Goal: Task Accomplishment & Management: Complete application form

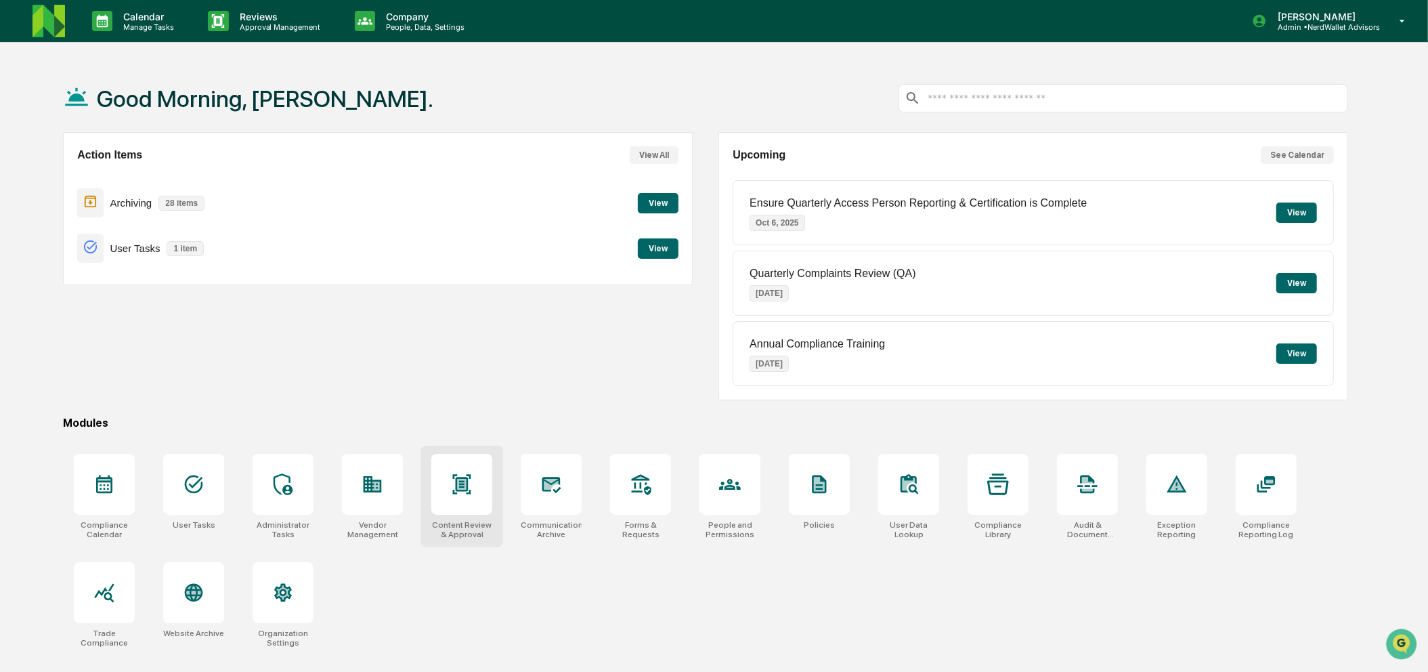
click at [454, 494] on icon at bounding box center [462, 484] width 18 height 20
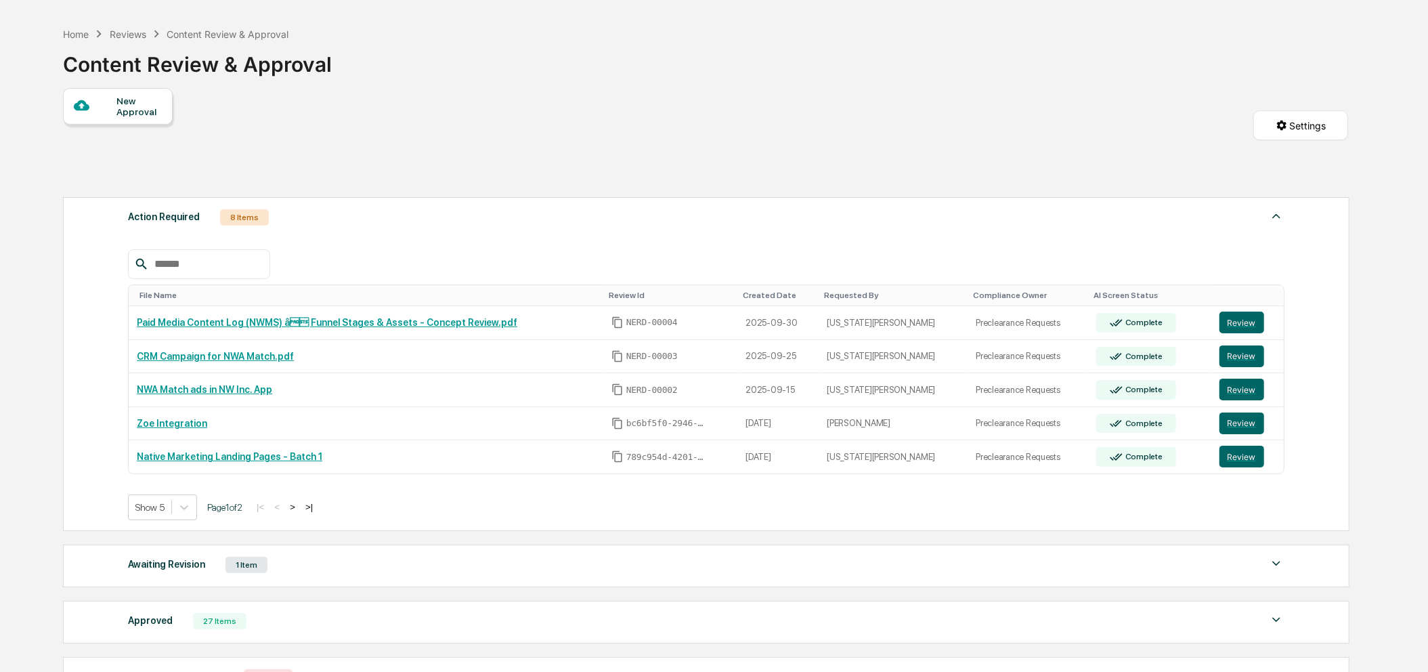
scroll to position [45, 0]
click at [171, 507] on div "Show 5" at bounding box center [150, 506] width 43 height 19
click at [168, 578] on div "Show 10" at bounding box center [164, 567] width 70 height 22
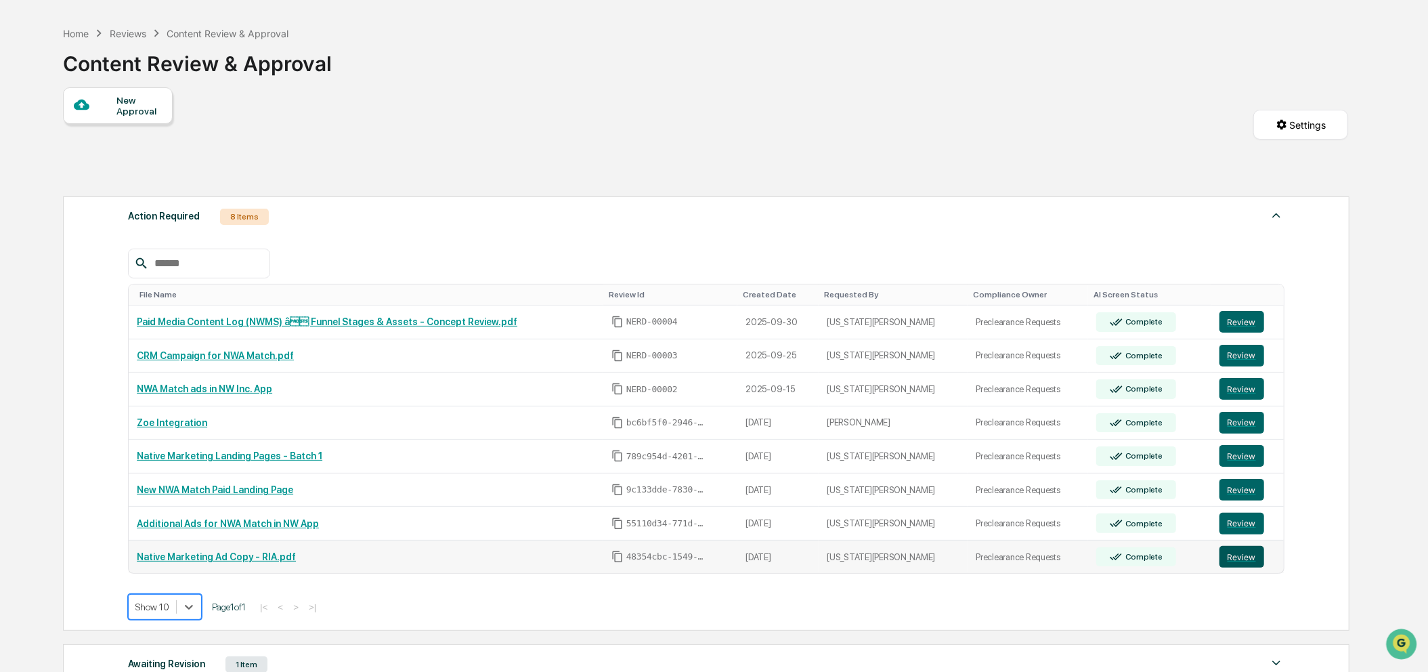
click at [1233, 567] on button "Review" at bounding box center [1241, 557] width 45 height 22
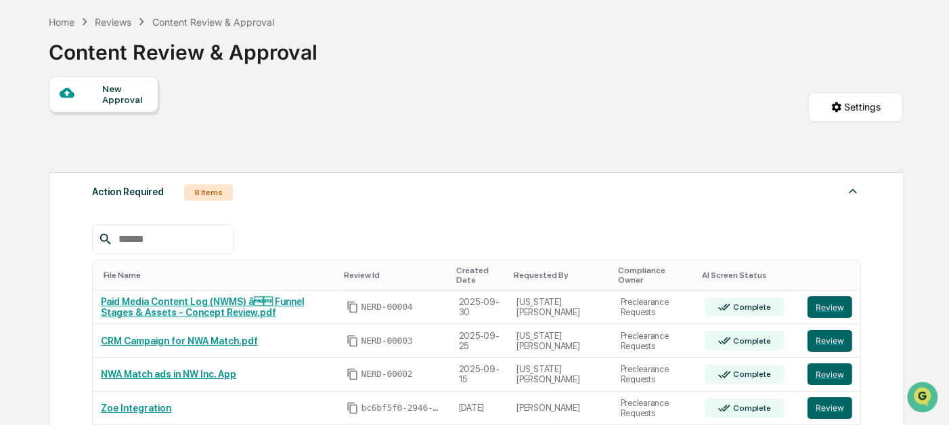
scroll to position [0, 0]
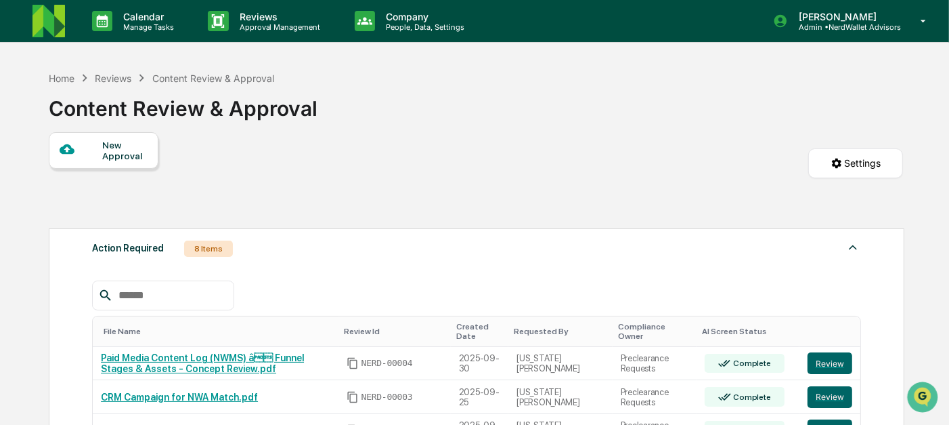
click at [56, 30] on img at bounding box center [49, 21] width 33 height 33
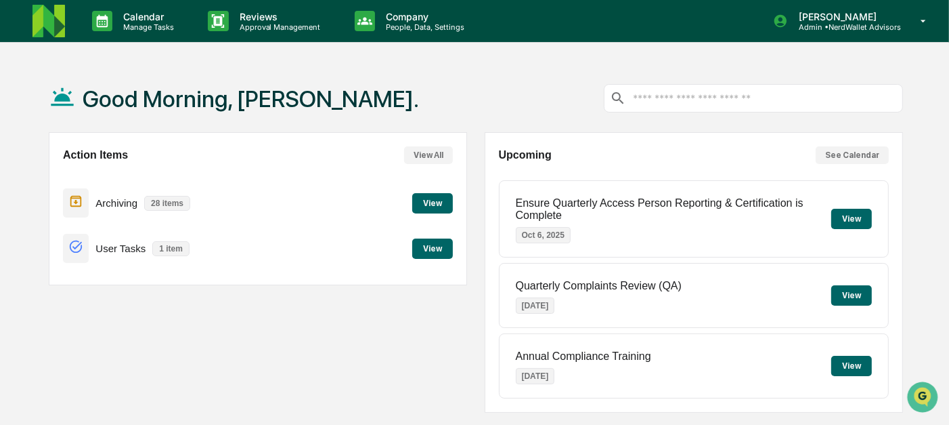
scroll to position [244, 0]
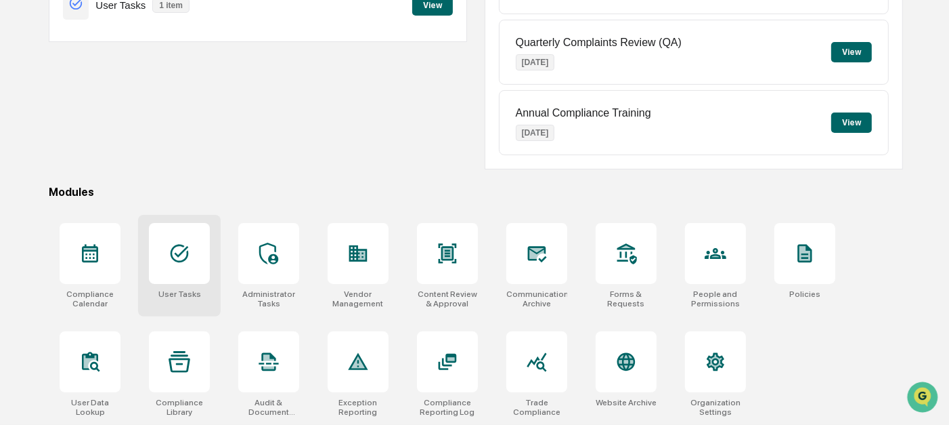
click at [195, 257] on div at bounding box center [179, 253] width 61 height 61
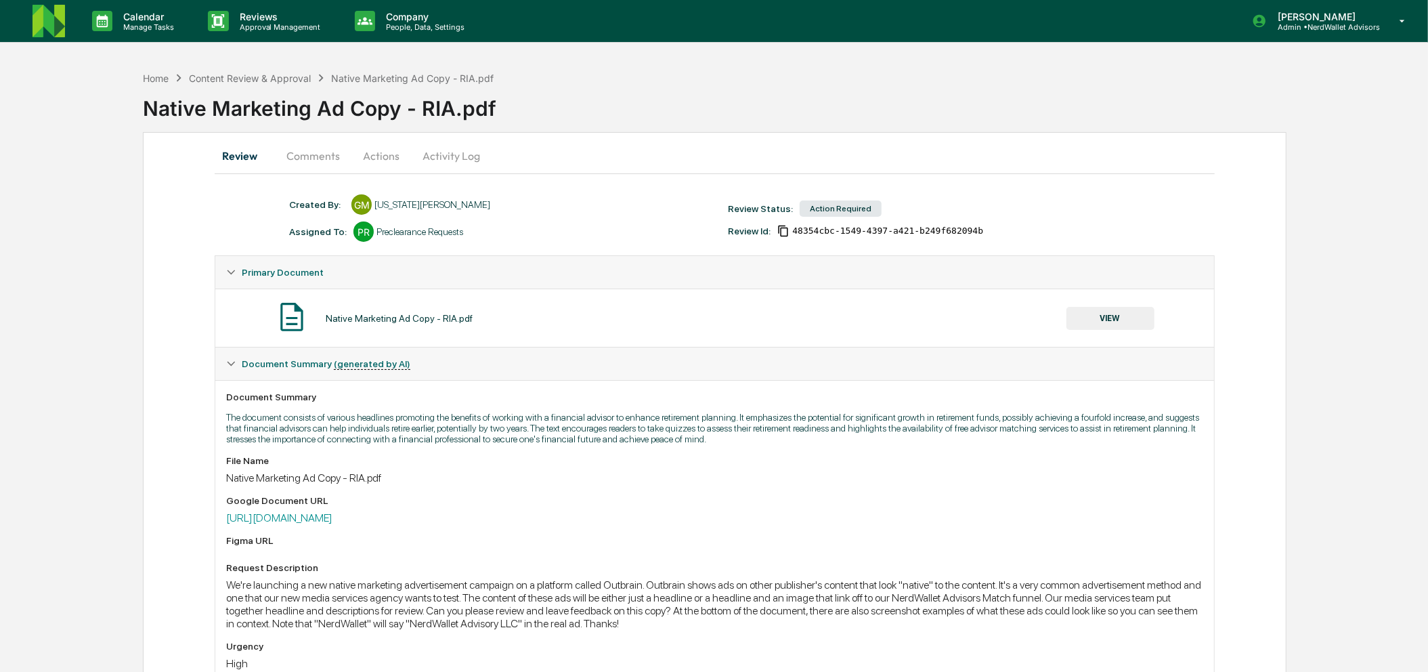
click at [324, 145] on button "Comments" at bounding box center [313, 155] width 75 height 33
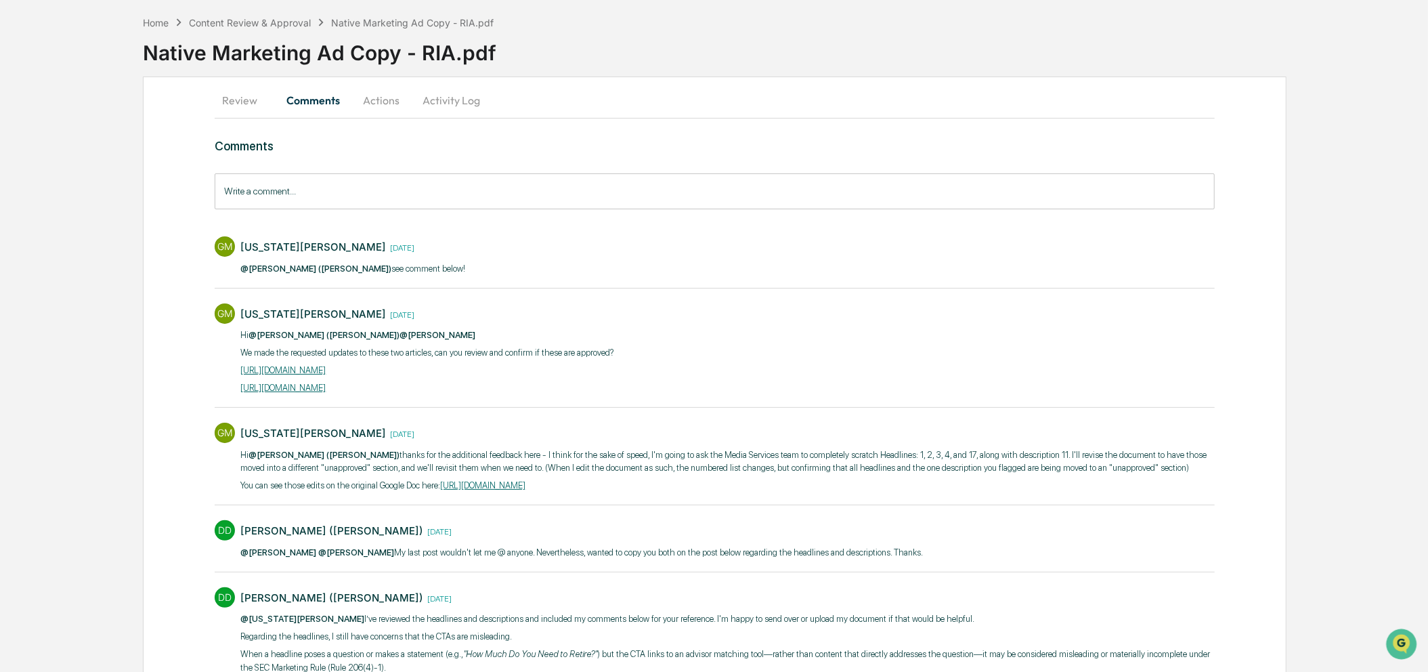
scroll to position [57, 0]
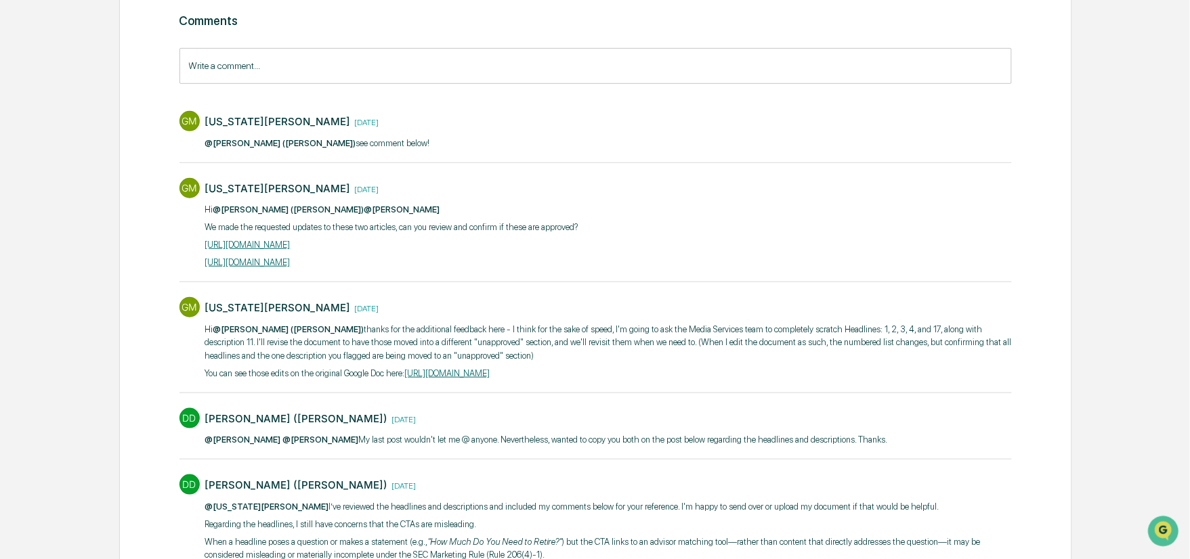
scroll to position [175, 0]
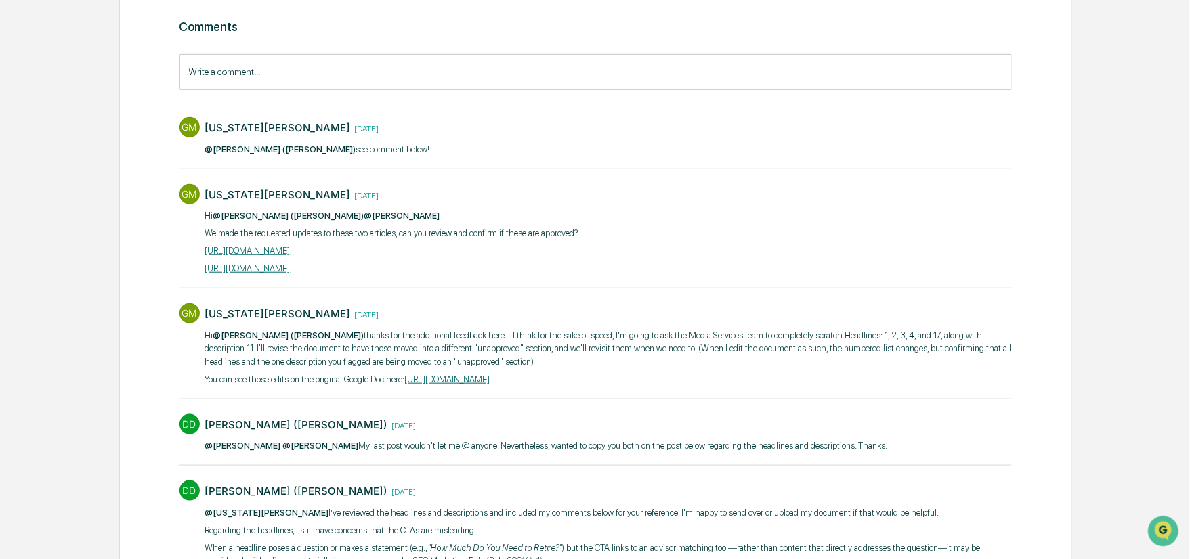
click at [490, 376] on link "https://docs.google.com/document/d/1DH_My8pdgeq6id0jSoY_RAtWktnpEkkA2DTxzsFz7lY…" at bounding box center [447, 379] width 85 height 10
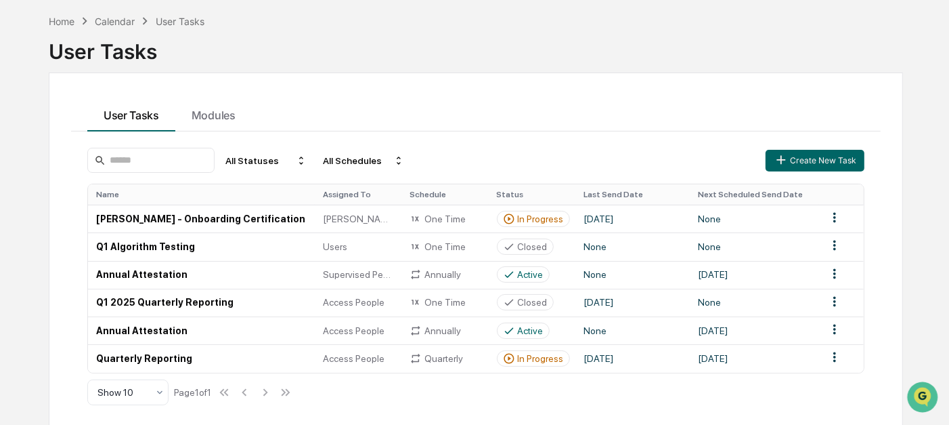
scroll to position [58, 0]
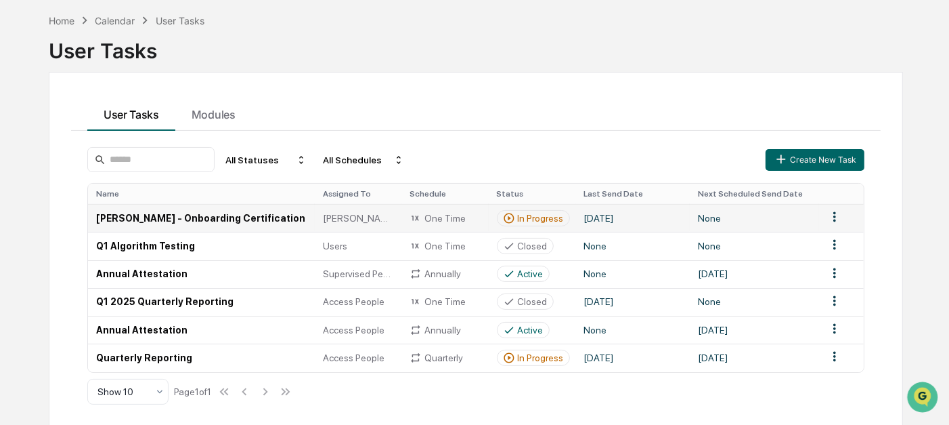
click at [645, 217] on td "September 25, 2025" at bounding box center [633, 218] width 115 height 28
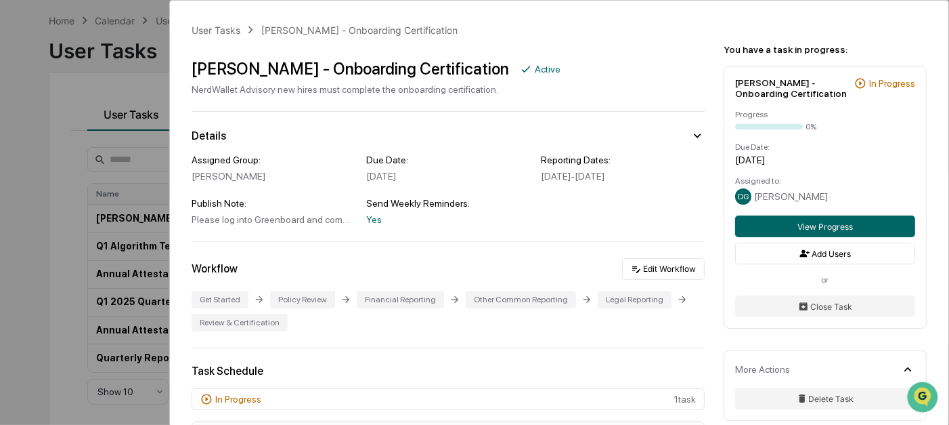
click at [403, 308] on div "Financial Reporting" at bounding box center [400, 299] width 87 height 18
click at [638, 280] on button "Edit Workflow" at bounding box center [663, 269] width 83 height 22
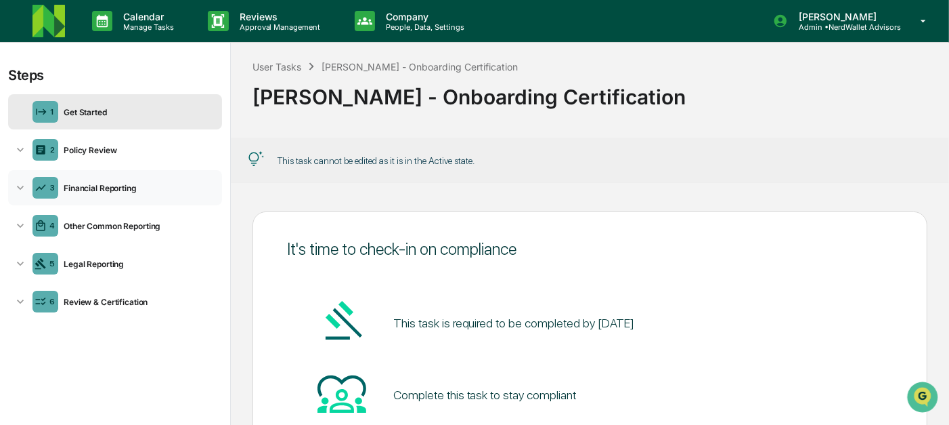
click at [87, 183] on div "Financial Reporting" at bounding box center [137, 188] width 158 height 10
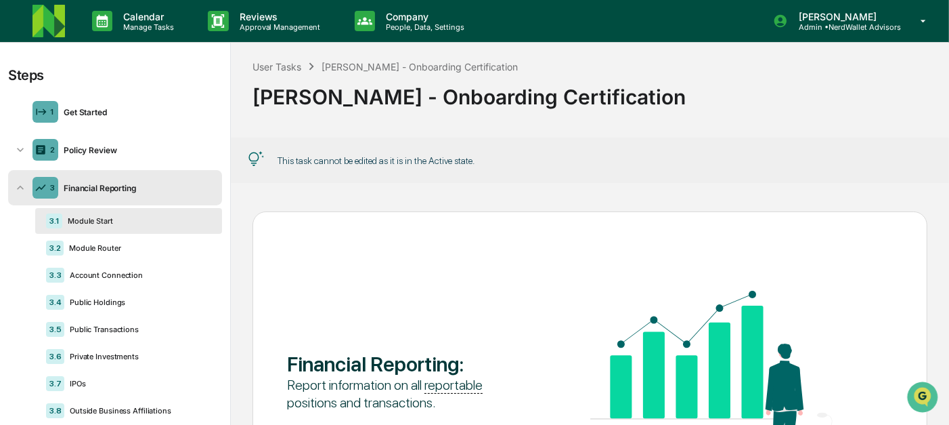
click at [87, 183] on div "Financial Reporting" at bounding box center [137, 188] width 158 height 10
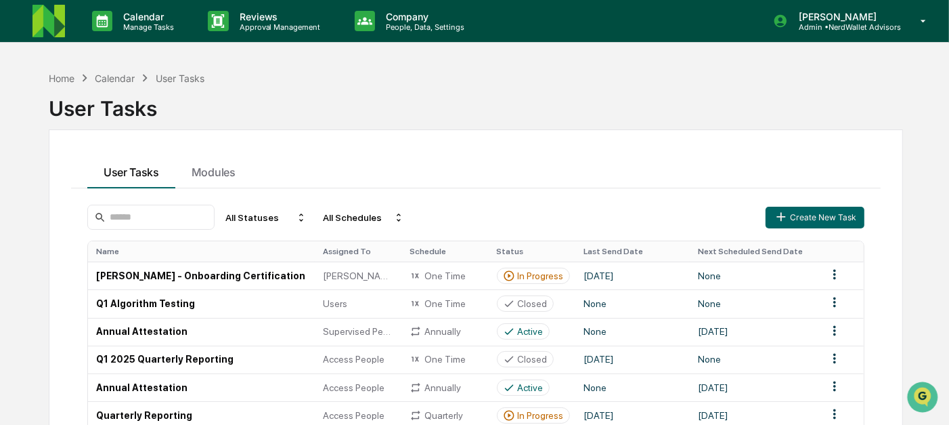
scroll to position [58, 0]
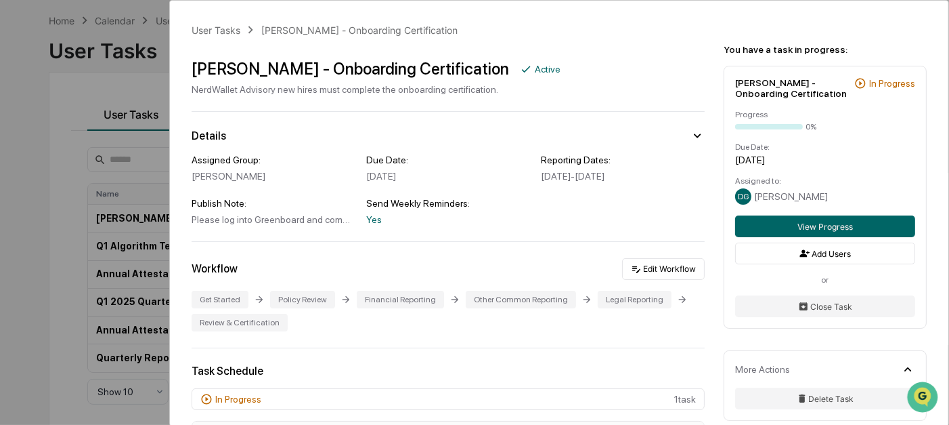
click at [118, 191] on div "User Tasks Deana - Onboarding Certification Deana - Onboarding Certification Ac…" at bounding box center [474, 212] width 949 height 425
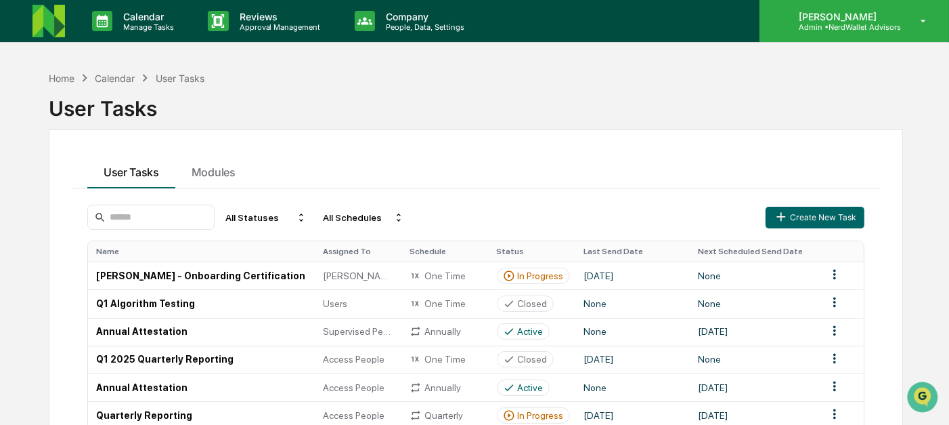
click at [825, 24] on p "Admin • NerdWallet Advisors" at bounding box center [844, 26] width 113 height 9
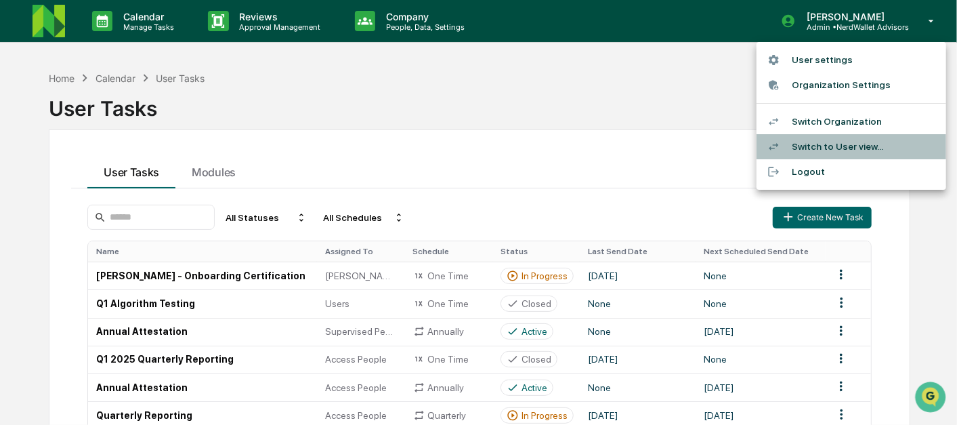
click at [857, 142] on li "Switch to User view..." at bounding box center [851, 146] width 190 height 25
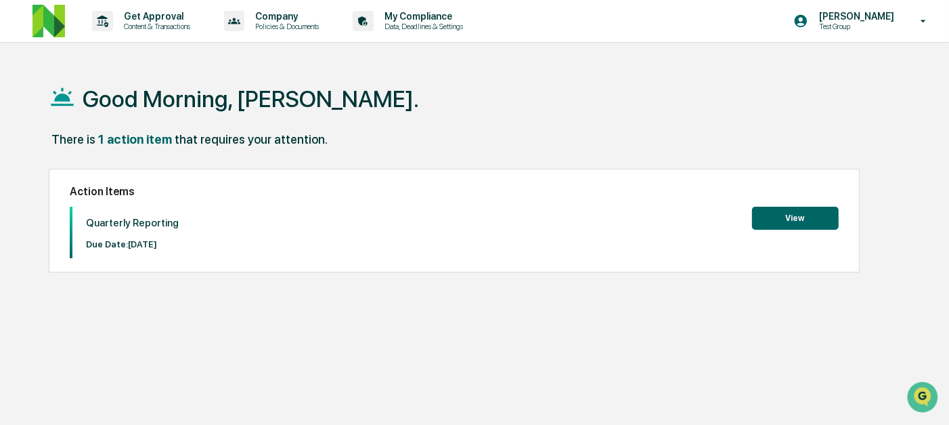
click at [815, 228] on button "View" at bounding box center [795, 218] width 87 height 23
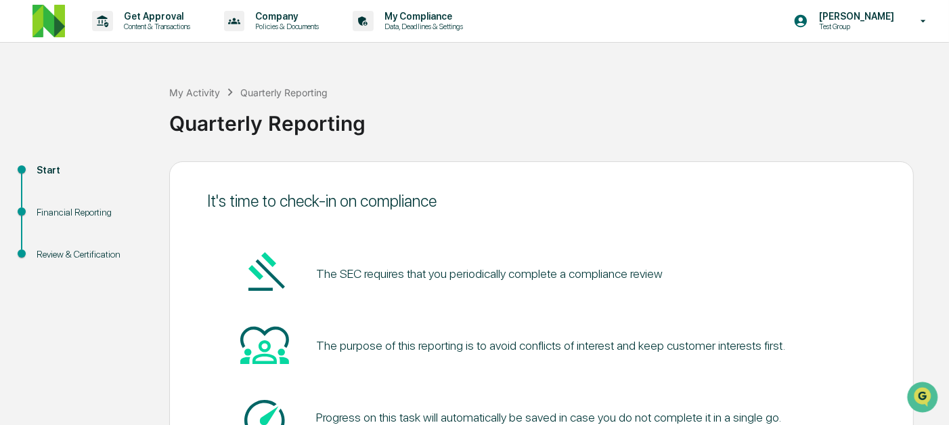
scroll to position [121, 0]
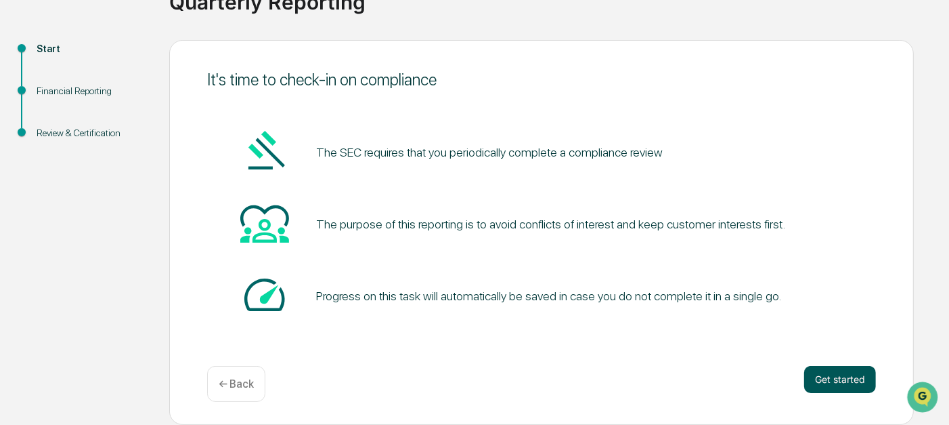
click at [826, 377] on button "Get started" at bounding box center [840, 379] width 72 height 27
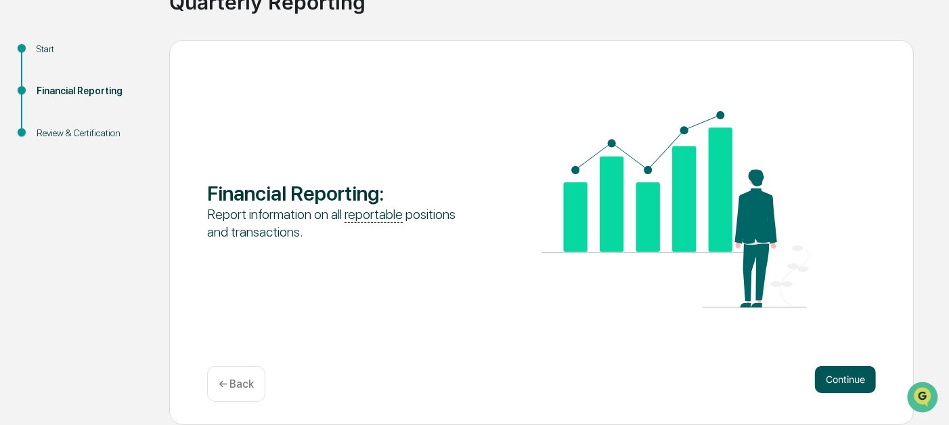
click at [834, 380] on button "Continue" at bounding box center [845, 379] width 61 height 27
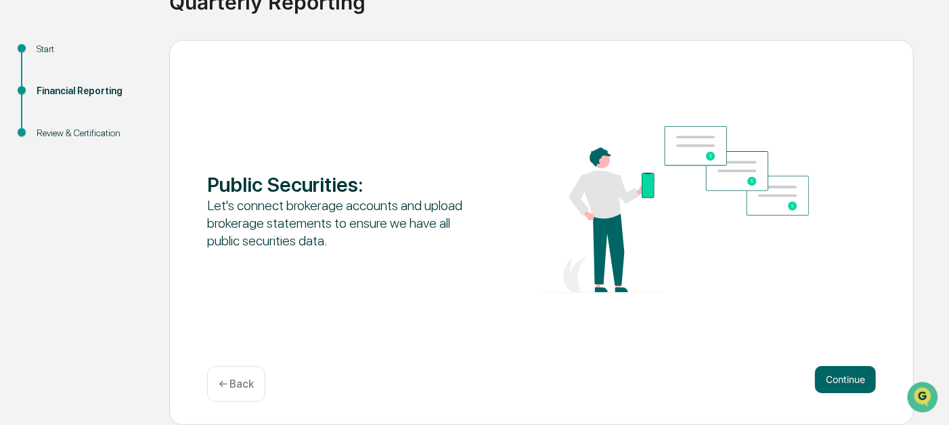
click at [834, 380] on button "Continue" at bounding box center [845, 379] width 61 height 27
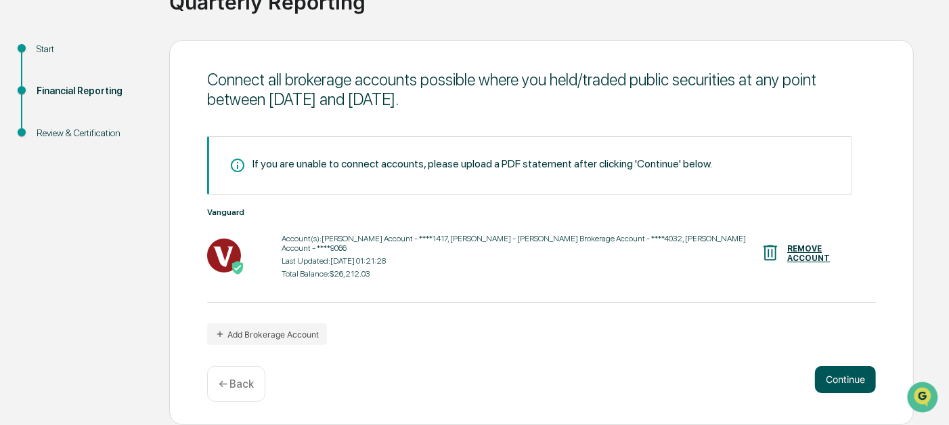
click at [830, 375] on button "Continue" at bounding box center [845, 379] width 61 height 27
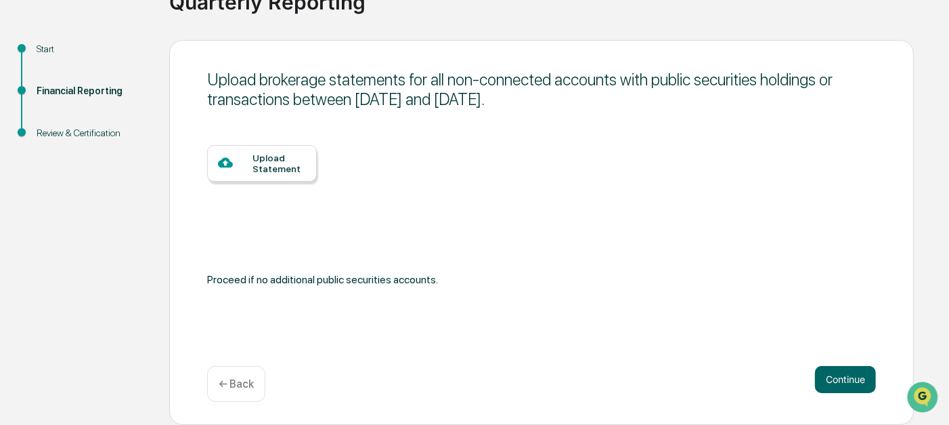
click at [243, 391] on div "← Back" at bounding box center [236, 384] width 58 height 36
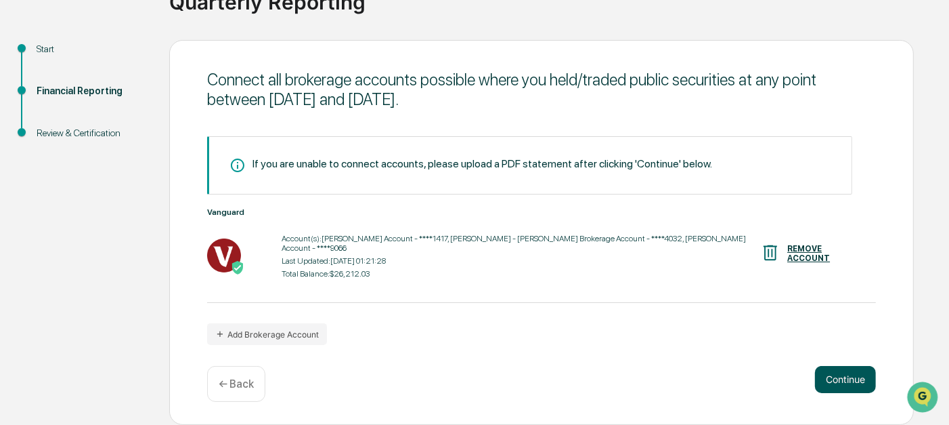
click at [831, 383] on button "Continue" at bounding box center [845, 379] width 61 height 27
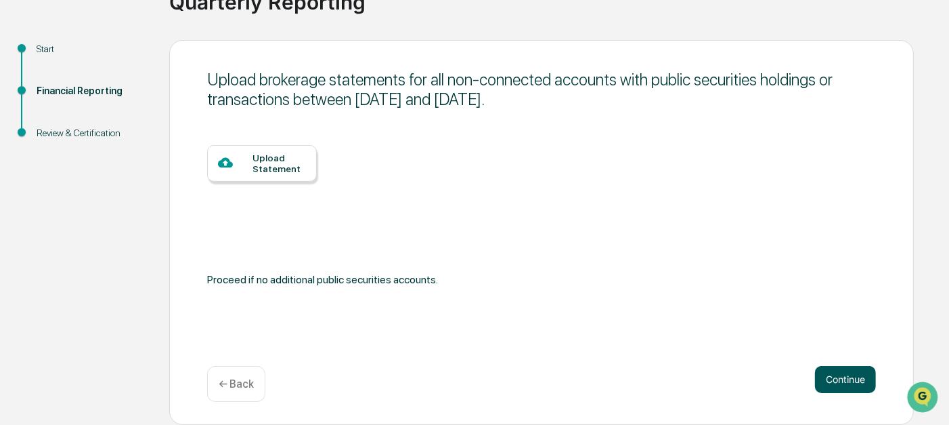
click at [831, 383] on button "Continue" at bounding box center [845, 379] width 61 height 27
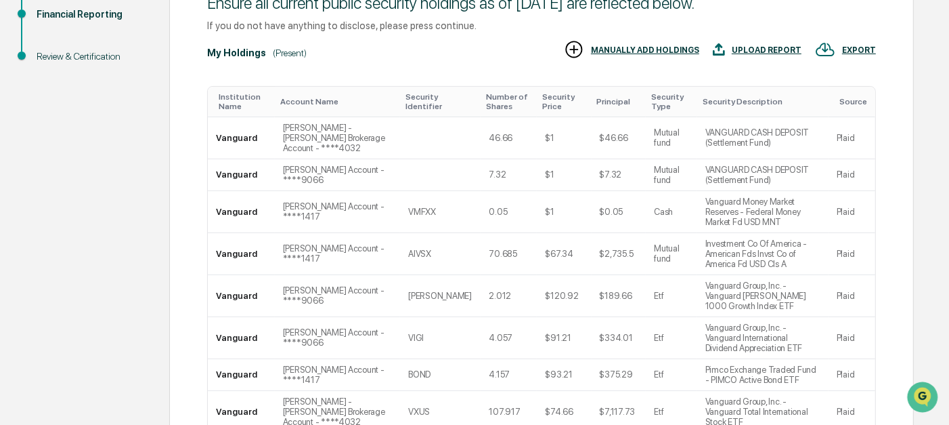
scroll to position [211, 0]
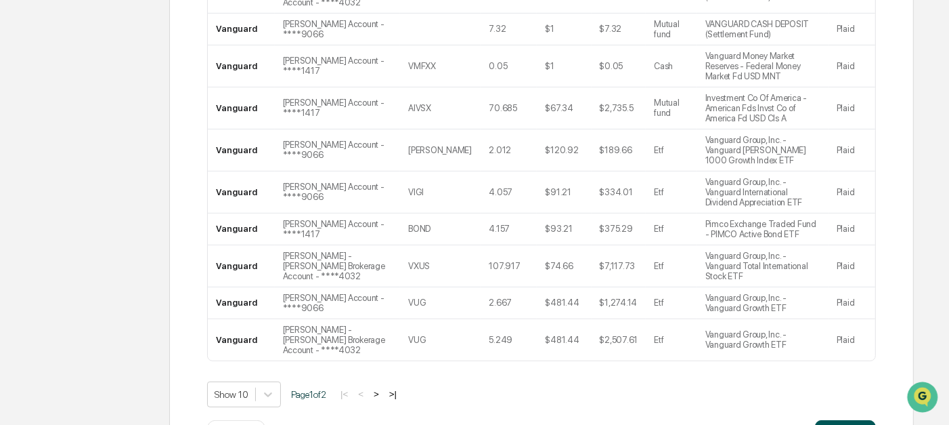
click at [852, 420] on button "Continue" at bounding box center [845, 433] width 61 height 27
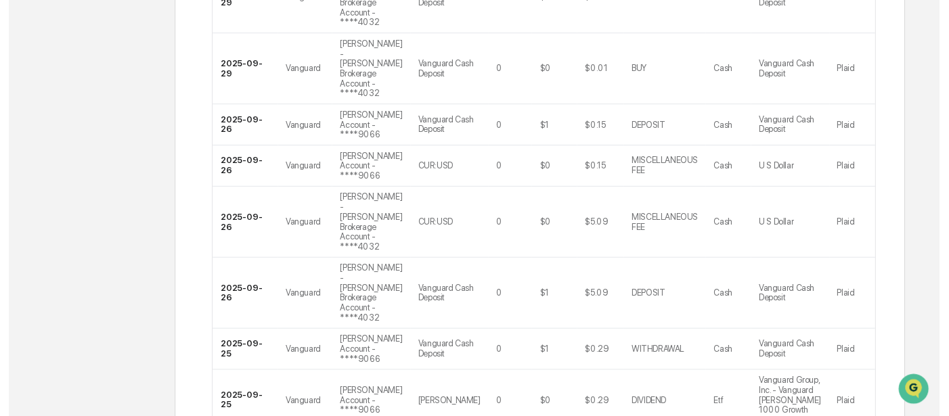
scroll to position [543, 0]
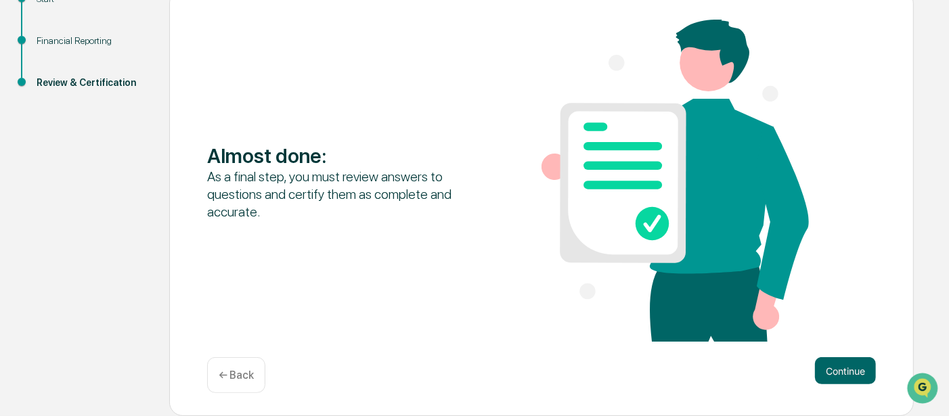
scroll to position [163, 0]
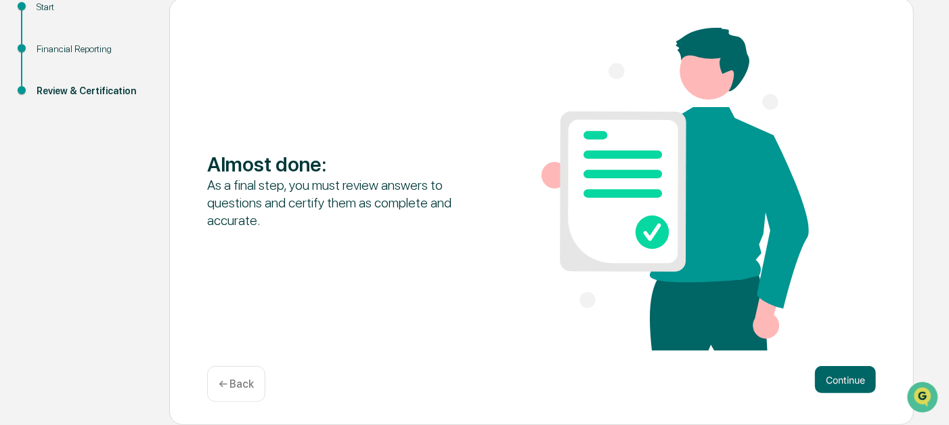
click at [844, 381] on button "Continue" at bounding box center [845, 379] width 61 height 27
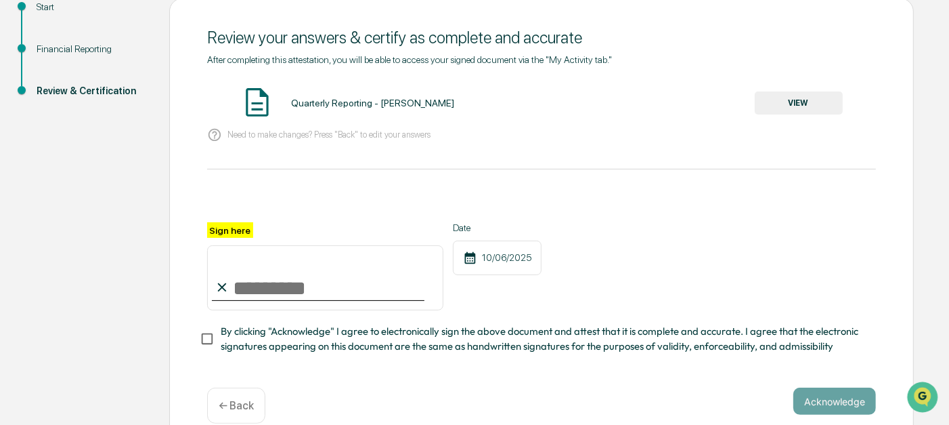
click at [282, 283] on input "Sign here" at bounding box center [325, 277] width 236 height 65
type input "**********"
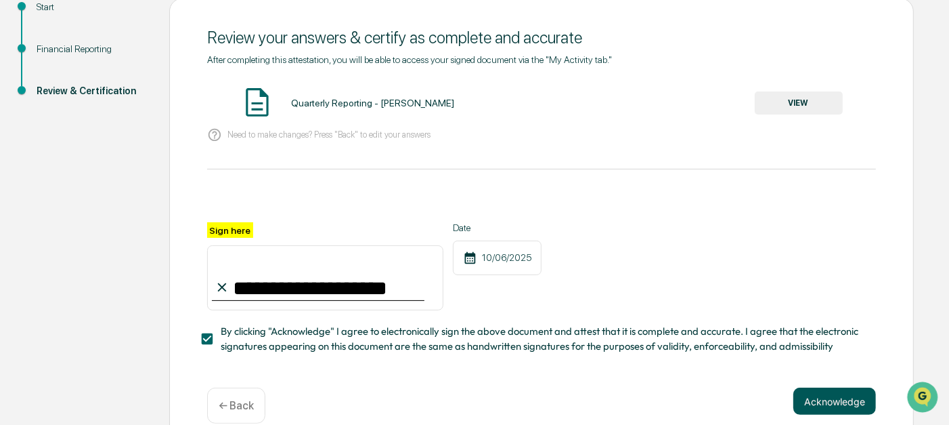
click at [829, 408] on button "Acknowledge" at bounding box center [835, 400] width 83 height 27
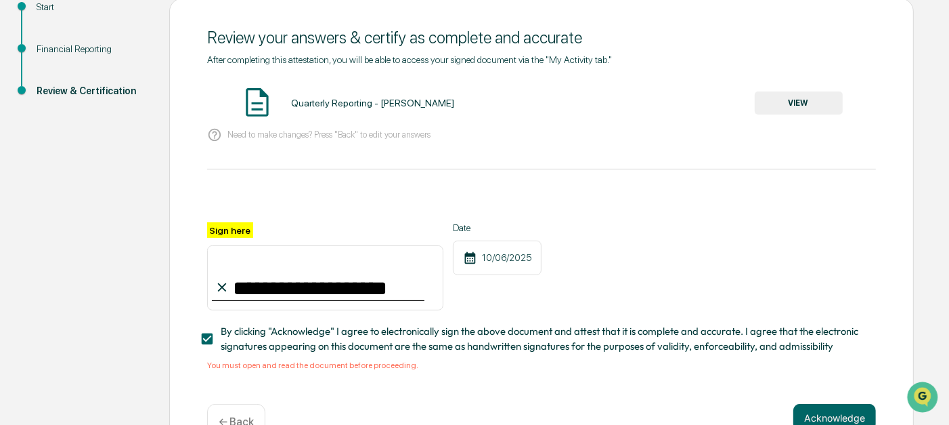
click at [779, 98] on button "VIEW" at bounding box center [799, 102] width 88 height 23
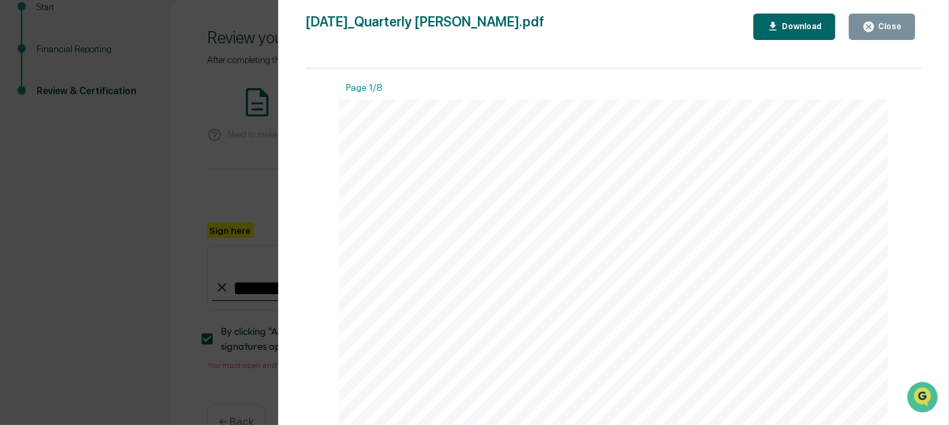
click at [875, 23] on icon "button" at bounding box center [869, 26] width 13 height 13
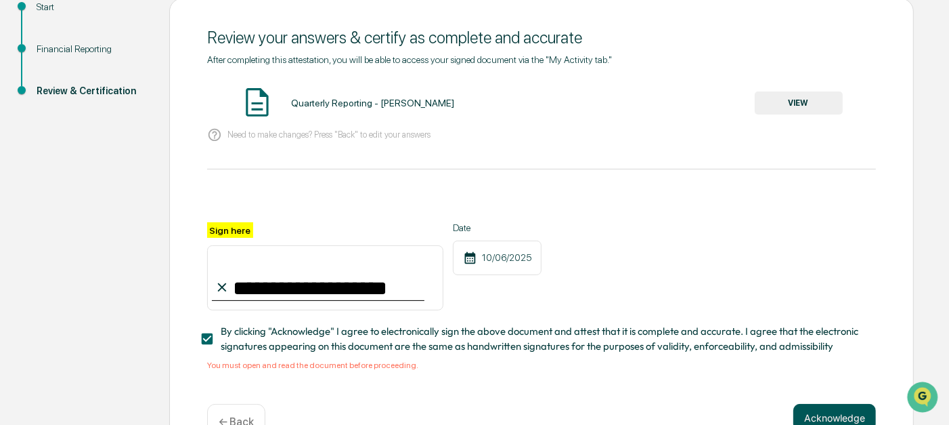
click at [839, 414] on button "Acknowledge" at bounding box center [835, 417] width 83 height 27
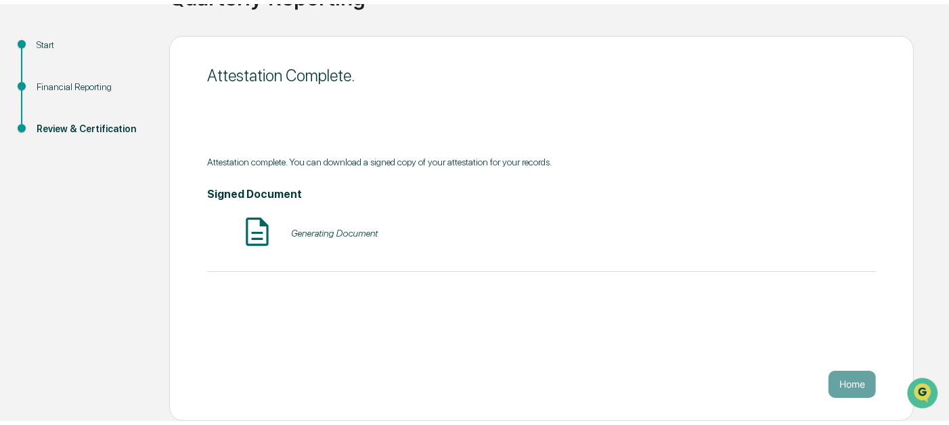
scroll to position [121, 0]
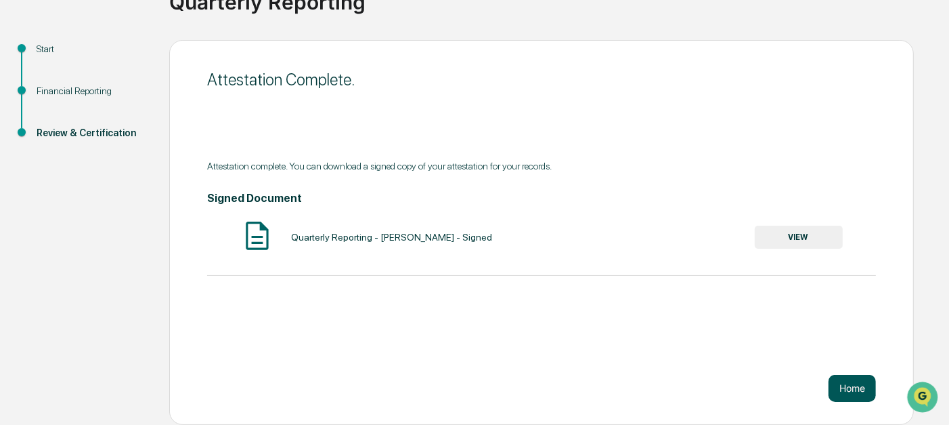
click at [859, 388] on button "Home" at bounding box center [852, 387] width 47 height 27
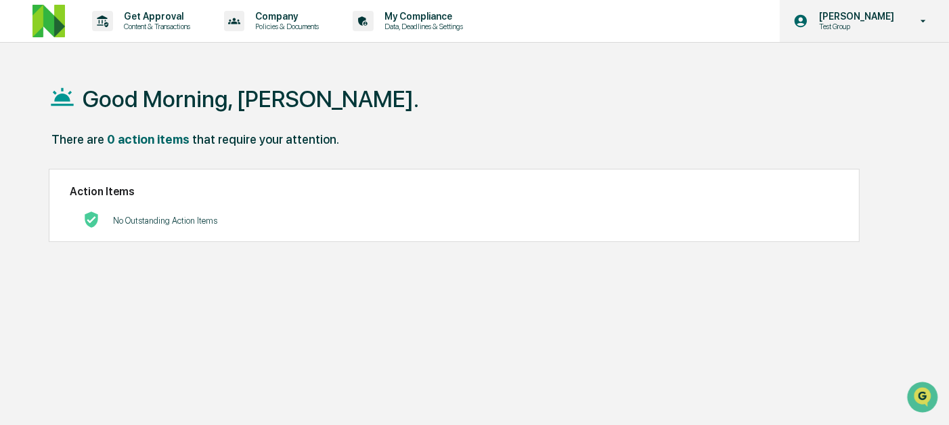
click at [808, 17] on p "[PERSON_NAME]" at bounding box center [854, 16] width 93 height 11
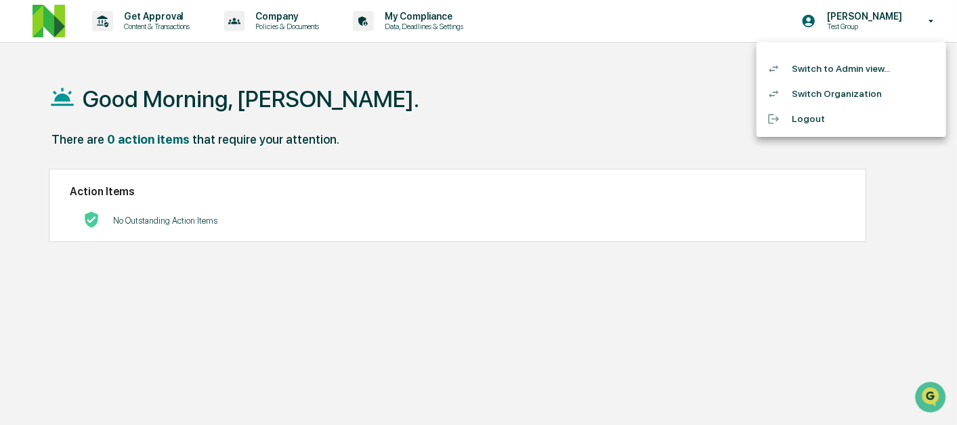
click at [872, 77] on li "Switch to Admin view..." at bounding box center [851, 68] width 190 height 25
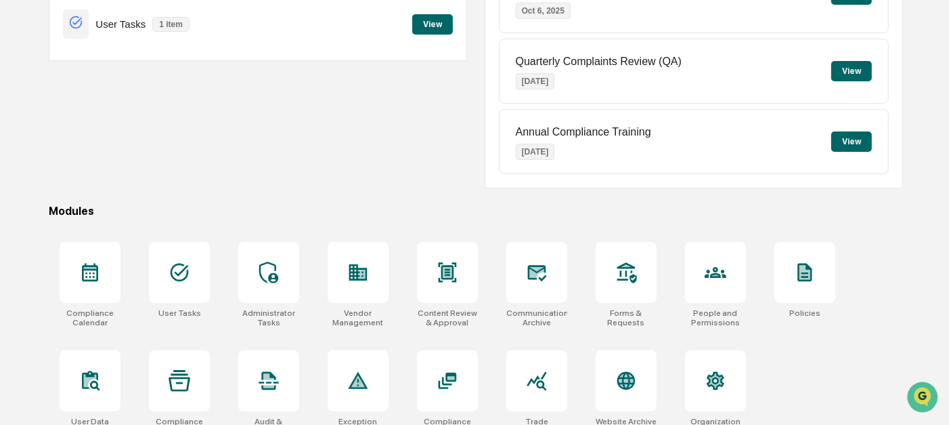
scroll to position [244, 0]
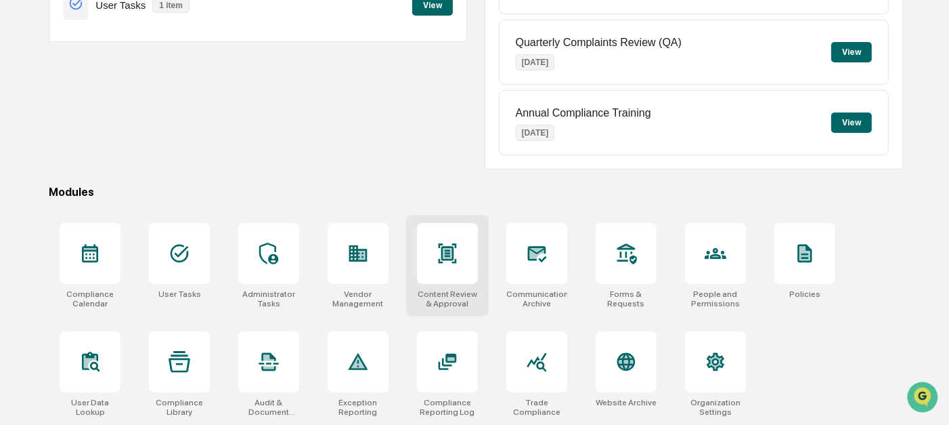
click at [455, 255] on icon at bounding box center [448, 253] width 22 height 22
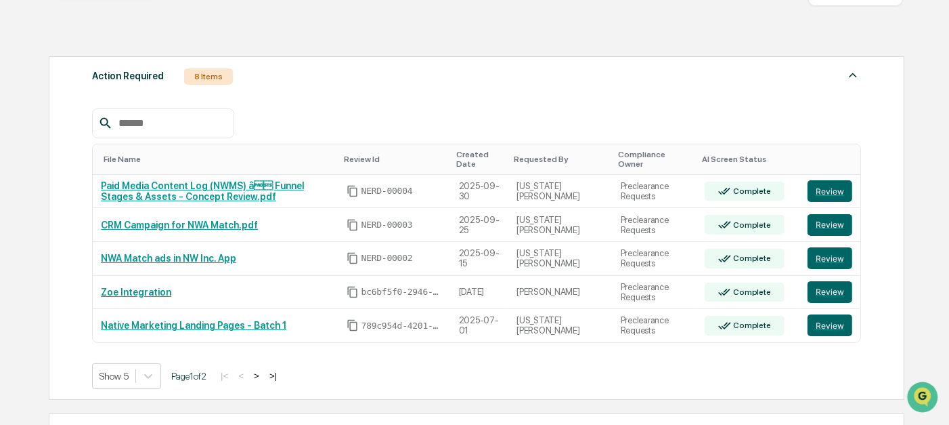
scroll to position [173, 0]
click at [135, 371] on body "Calendar Manage Tasks Reviews Approval Management Company People, Data, Setting…" at bounding box center [474, 243] width 949 height 832
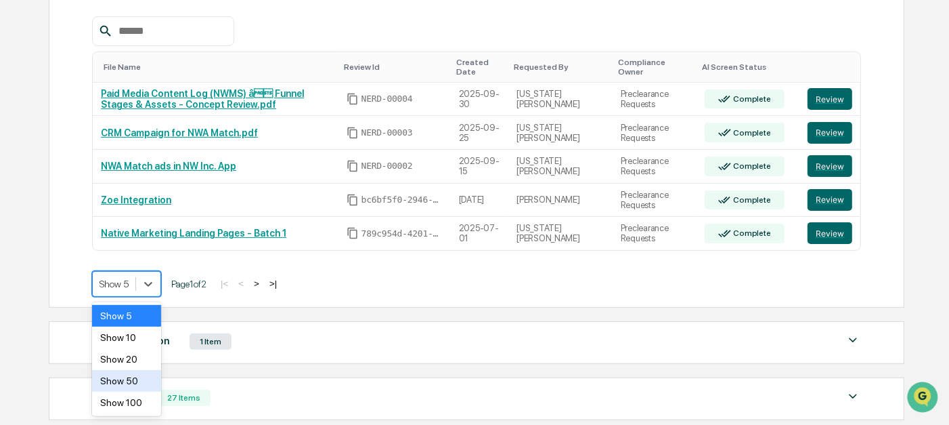
click at [131, 381] on div "Show 50" at bounding box center [126, 381] width 69 height 22
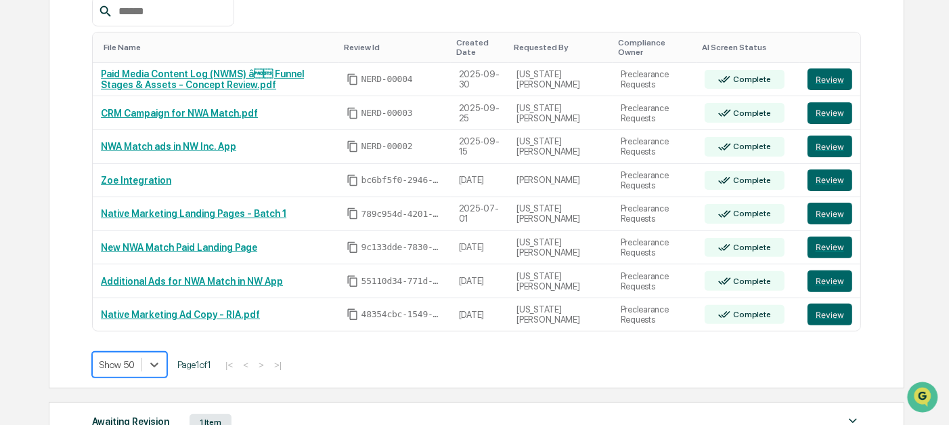
scroll to position [286, 0]
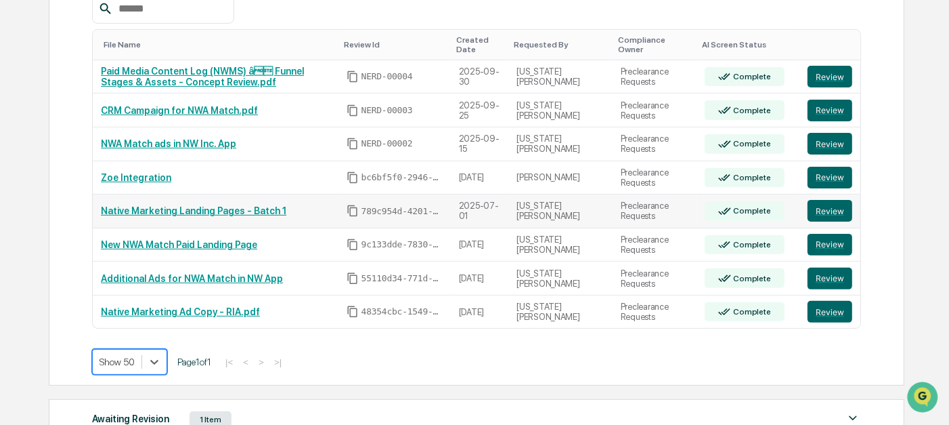
click at [194, 215] on link "Native Marketing Landing Pages - Batch 1" at bounding box center [194, 210] width 186 height 11
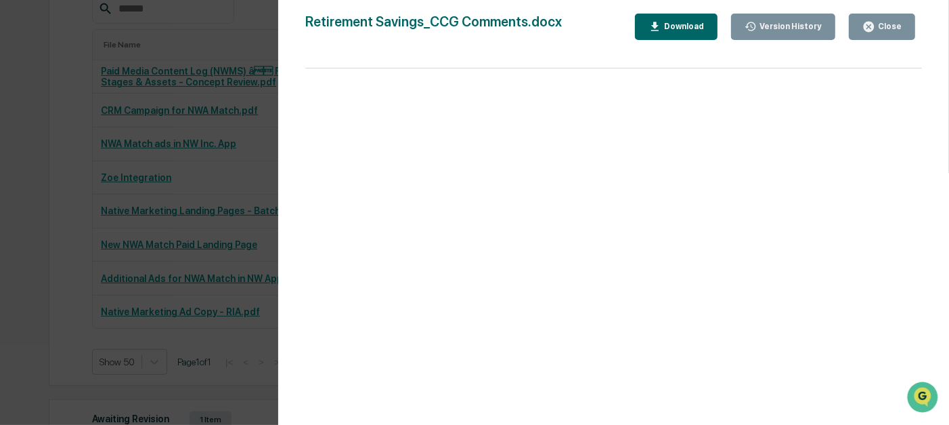
click at [898, 22] on div "Close" at bounding box center [888, 26] width 26 height 9
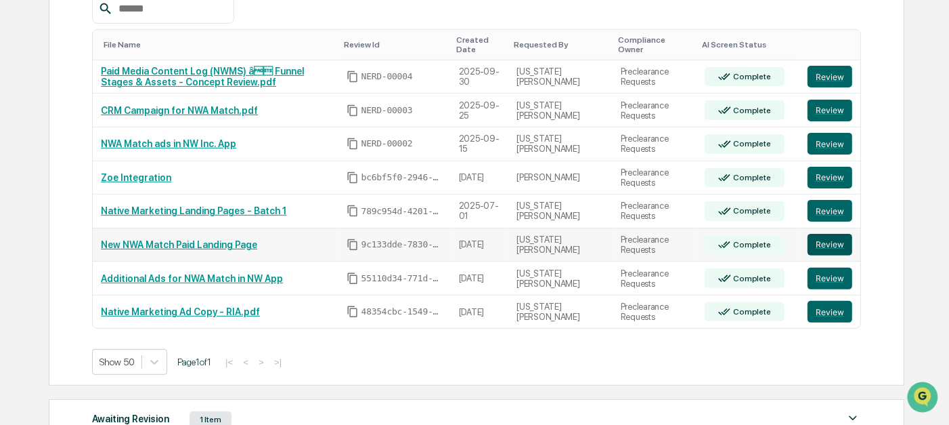
click at [836, 249] on button "Review" at bounding box center [830, 245] width 45 height 22
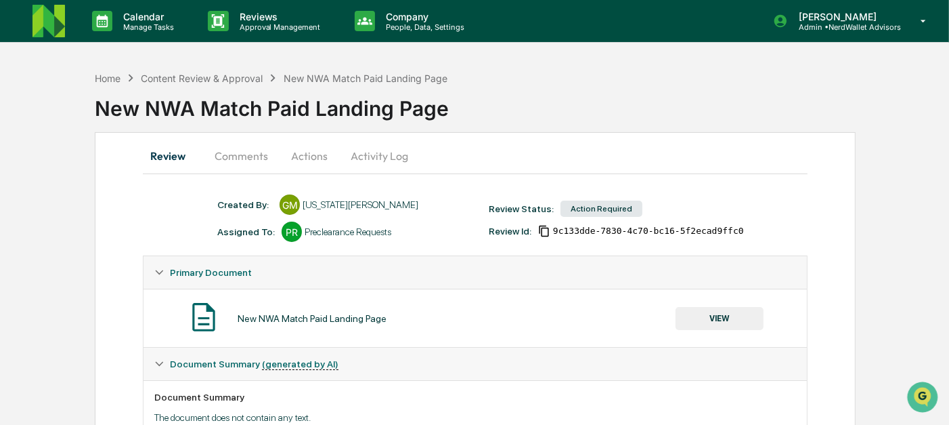
click at [261, 153] on button "Comments" at bounding box center [241, 155] width 75 height 33
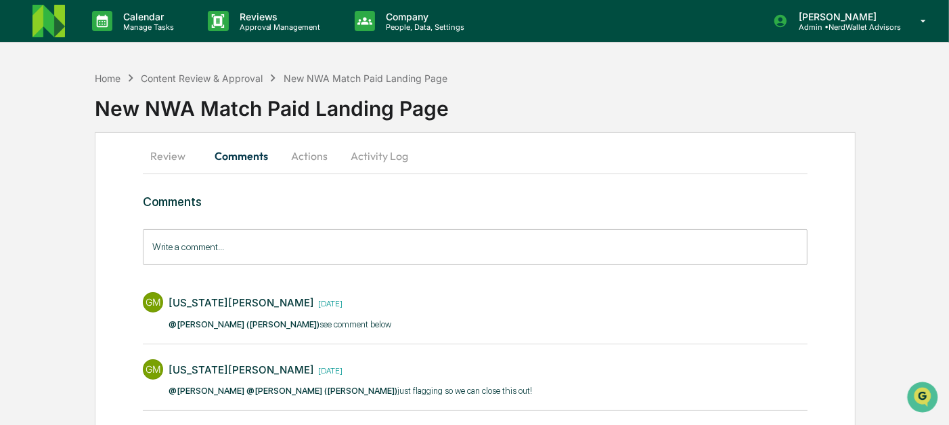
click at [172, 157] on button "Review" at bounding box center [173, 155] width 61 height 33
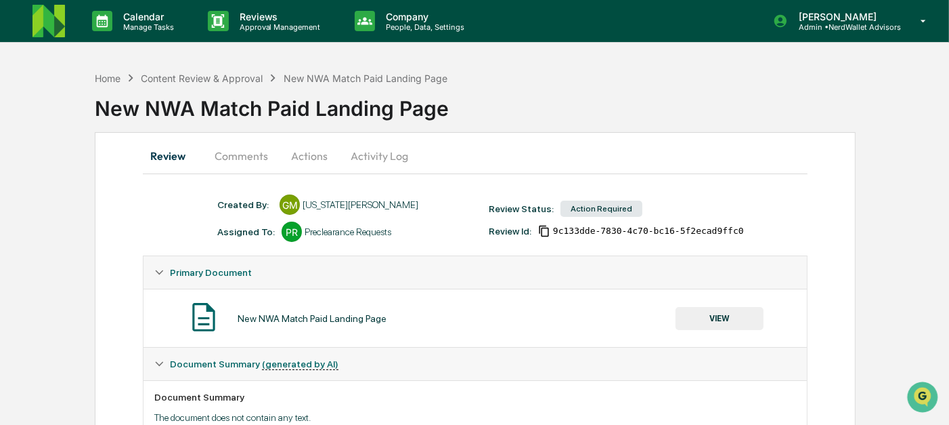
click at [325, 154] on button "Actions" at bounding box center [309, 155] width 61 height 33
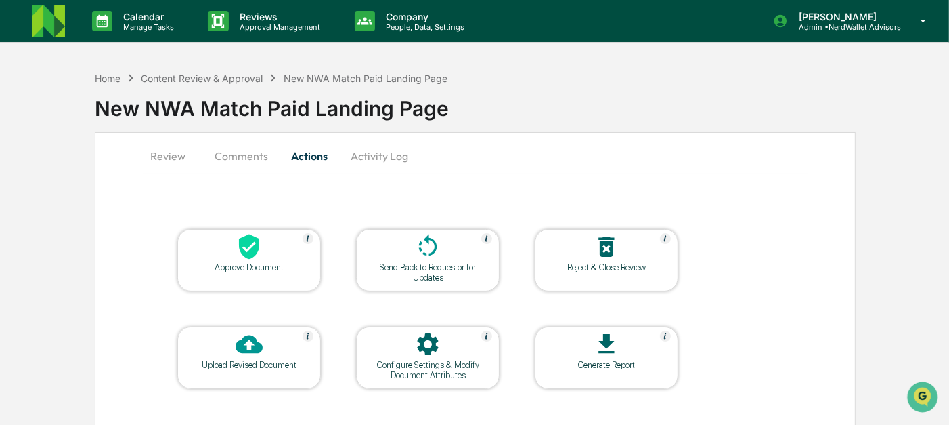
click at [255, 257] on icon at bounding box center [249, 246] width 27 height 27
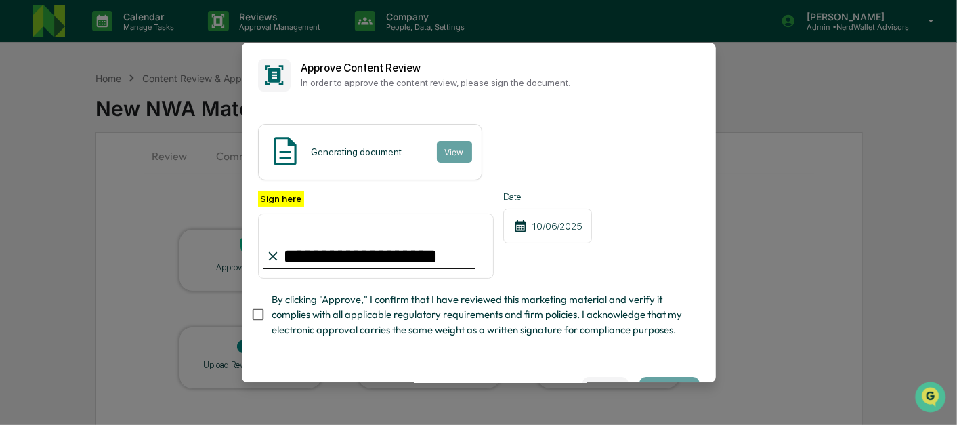
type input "**********"
click at [546, 173] on div "Generating document... View" at bounding box center [478, 152] width 441 height 56
click at [343, 328] on span "By clicking "Approve," I confirm that I have reviewed this marketing material a…" at bounding box center [480, 314] width 417 height 45
click at [437, 157] on button "View" at bounding box center [453, 152] width 35 height 22
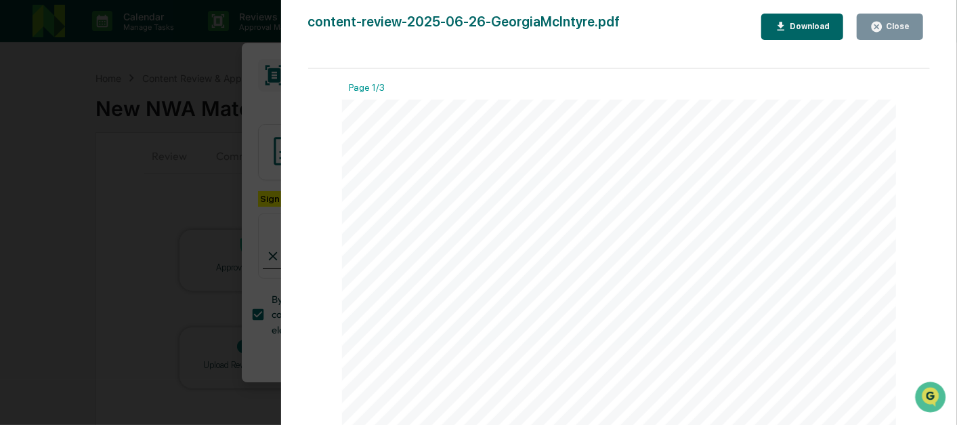
click at [865, 36] on button "Close" at bounding box center [890, 27] width 66 height 26
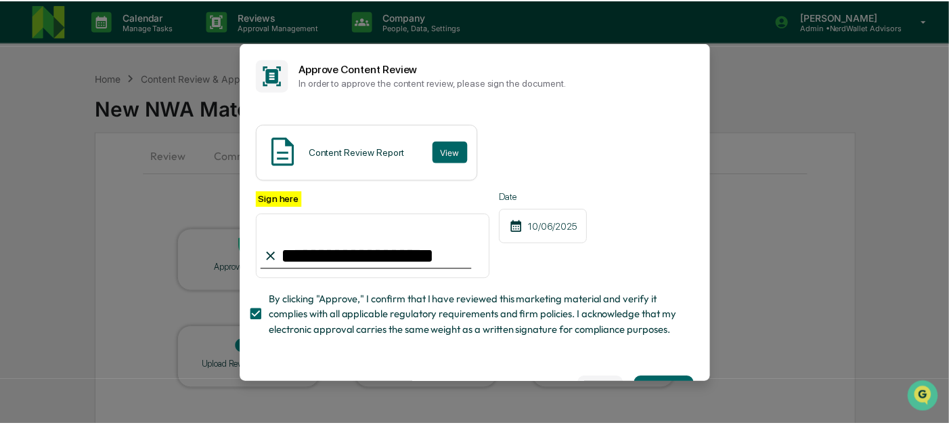
scroll to position [64, 0]
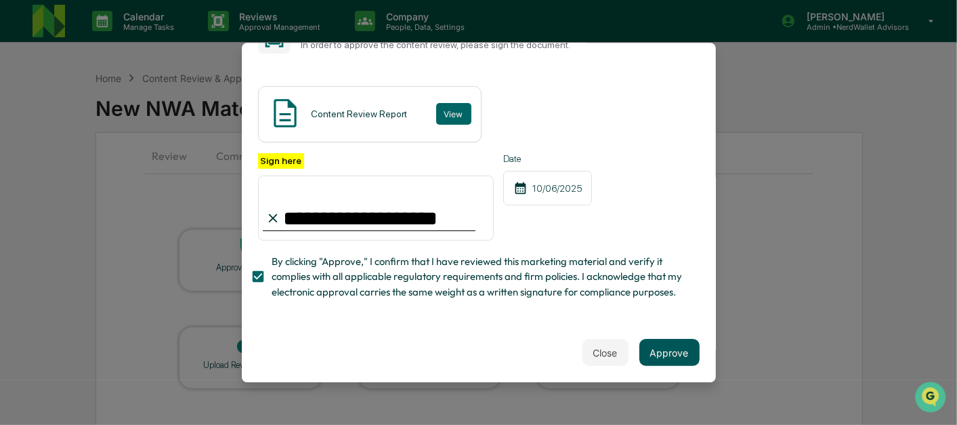
click at [642, 339] on button "Approve" at bounding box center [669, 352] width 60 height 27
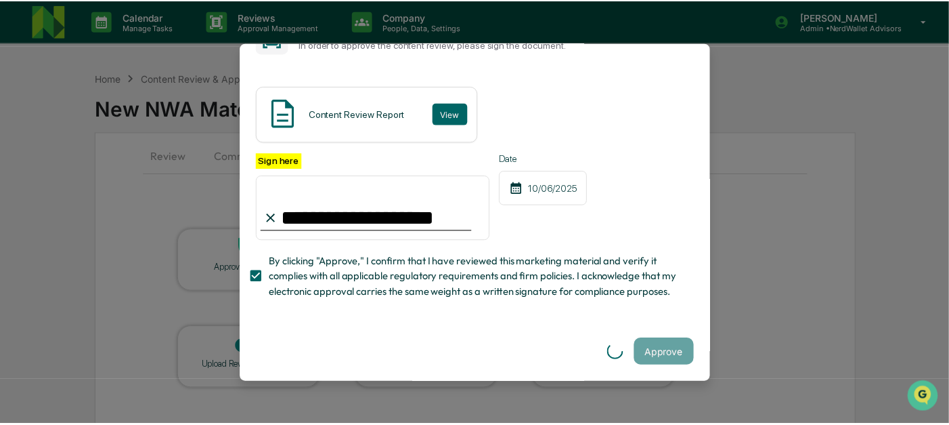
scroll to position [0, 0]
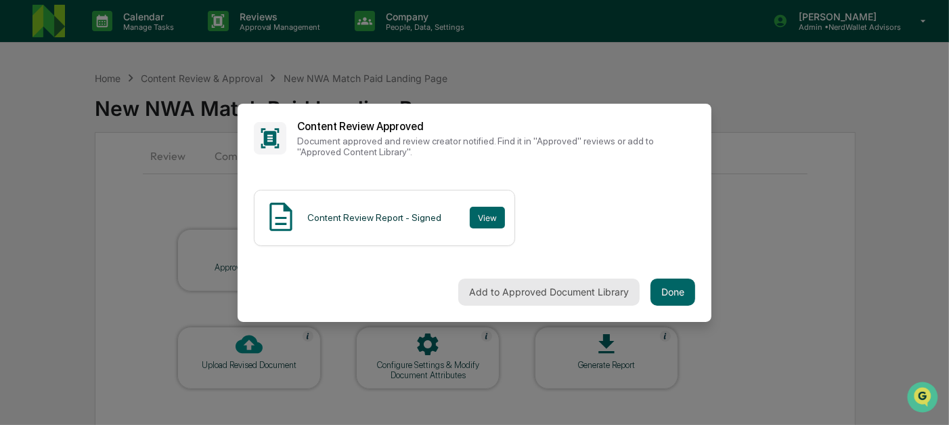
click at [582, 288] on button "Add to Approved Document Library" at bounding box center [548, 291] width 181 height 27
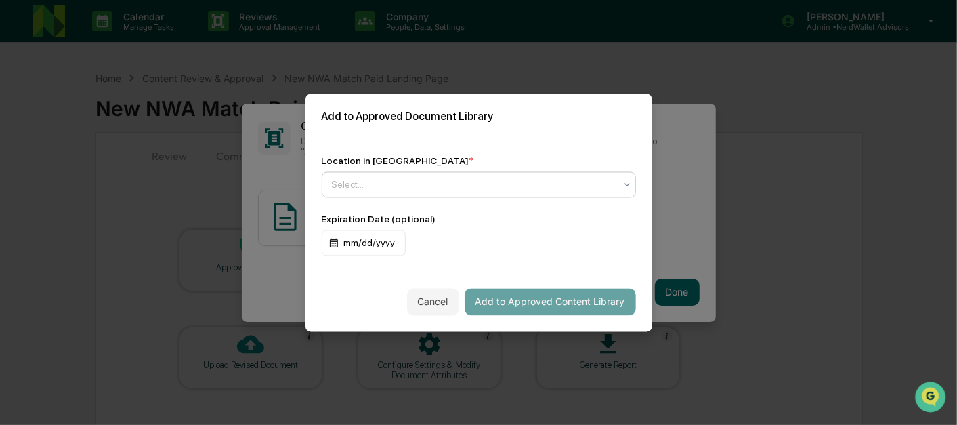
click at [466, 165] on div "Location in Library * option , selected. Select is focused ,type to refine list…" at bounding box center [479, 176] width 314 height 42
click at [466, 175] on div "Select..." at bounding box center [473, 184] width 297 height 19
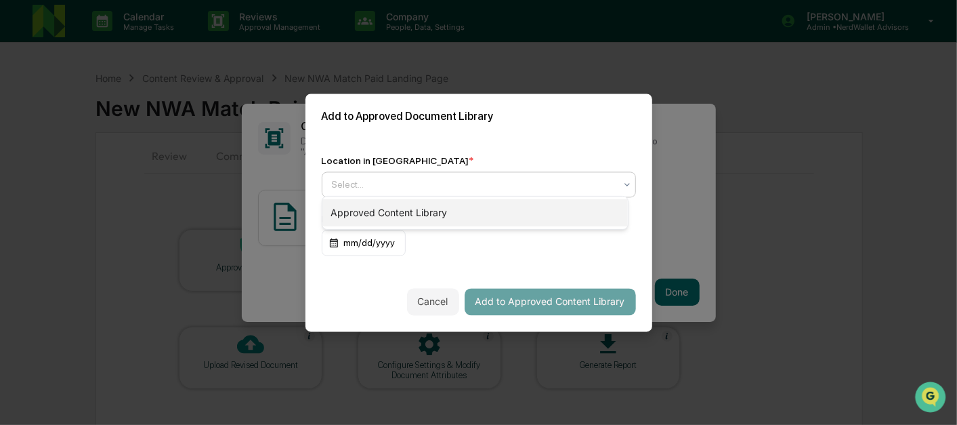
click at [456, 207] on div "Approved Content Library" at bounding box center [474, 212] width 305 height 27
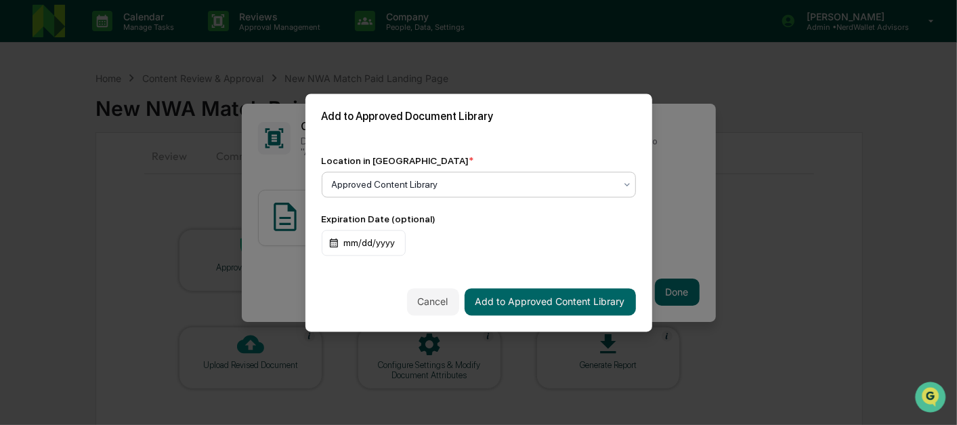
click at [523, 322] on div "Cancel Add to Approved Content Library" at bounding box center [478, 302] width 347 height 60
click at [552, 299] on button "Add to Approved Content Library" at bounding box center [549, 301] width 171 height 27
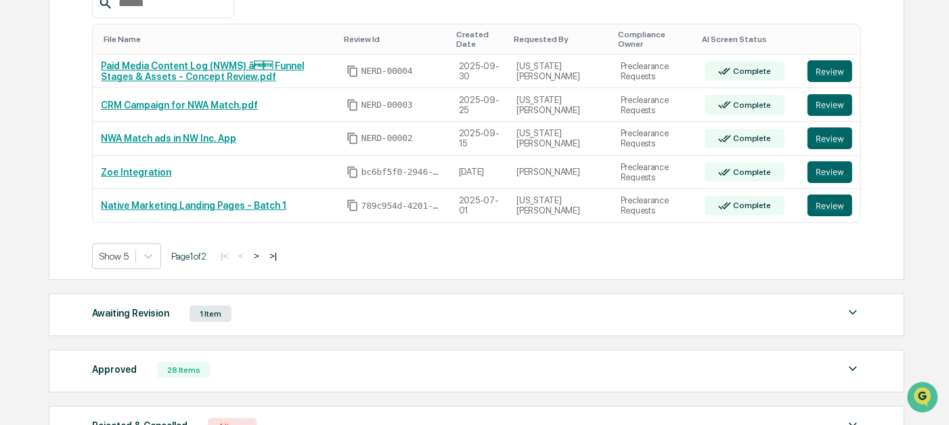
scroll to position [271, 0]
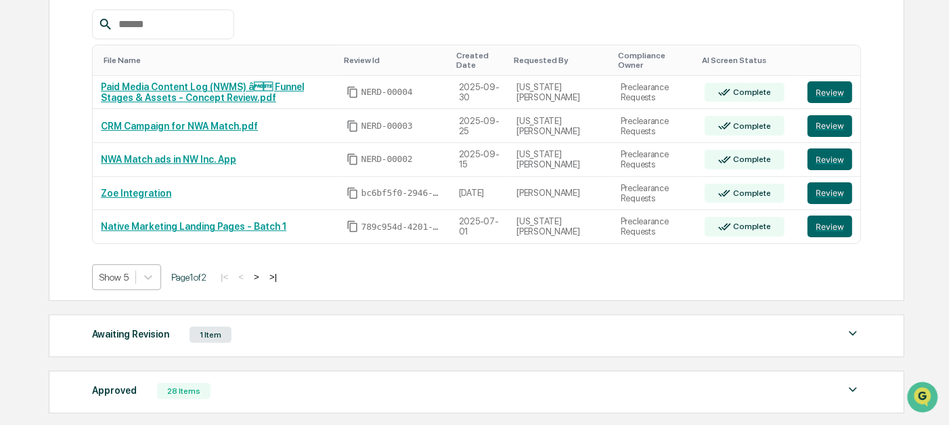
click at [123, 271] on div at bounding box center [114, 277] width 29 height 14
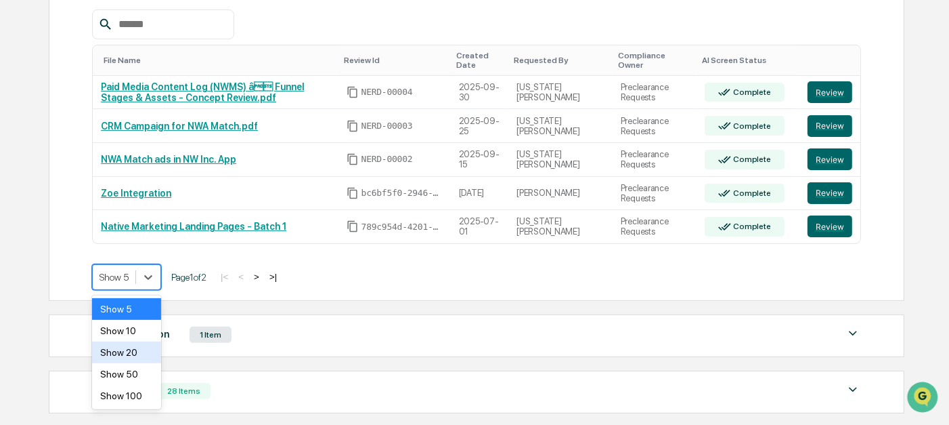
click at [122, 353] on div "Show 20" at bounding box center [126, 352] width 69 height 22
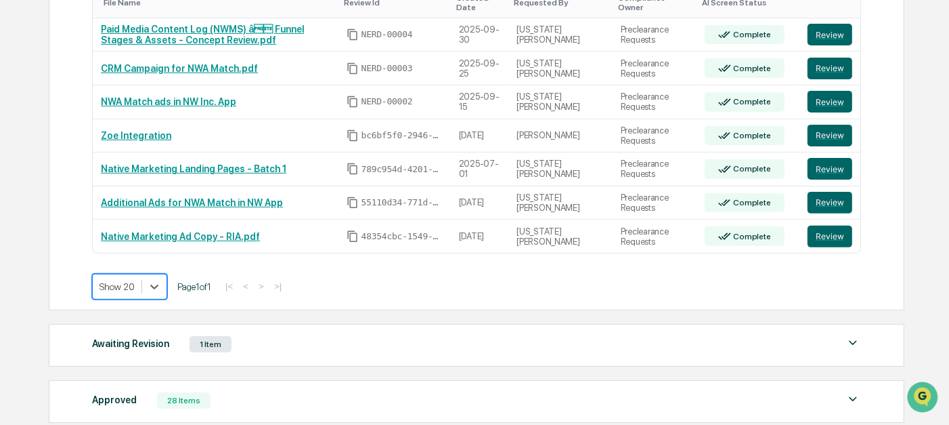
scroll to position [329, 0]
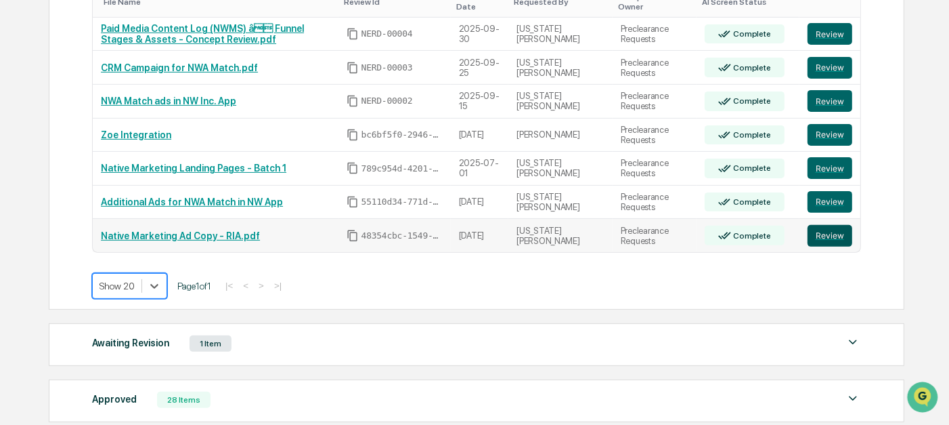
click at [827, 238] on button "Review" at bounding box center [830, 236] width 45 height 22
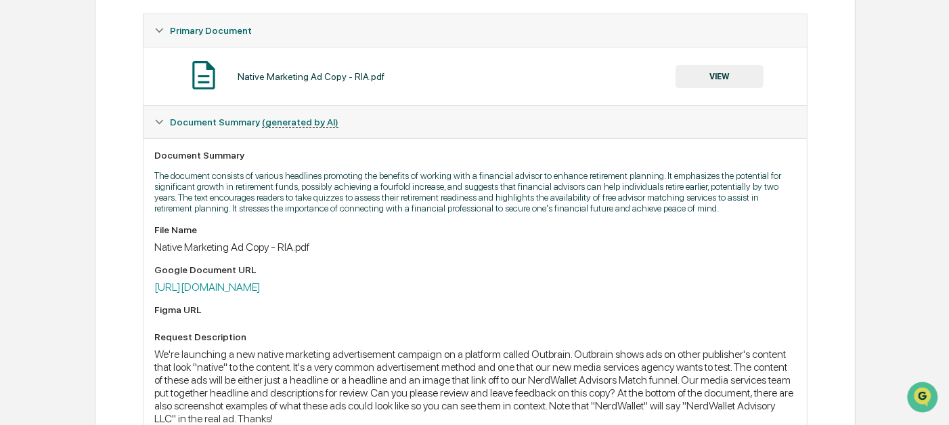
scroll to position [247, 0]
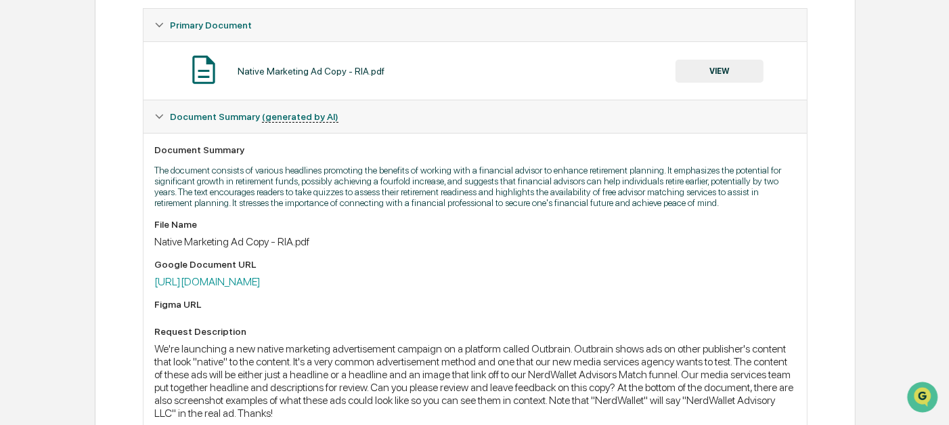
click at [366, 193] on p "The document consists of various headlines promoting the benefits of working wi…" at bounding box center [474, 186] width 641 height 43
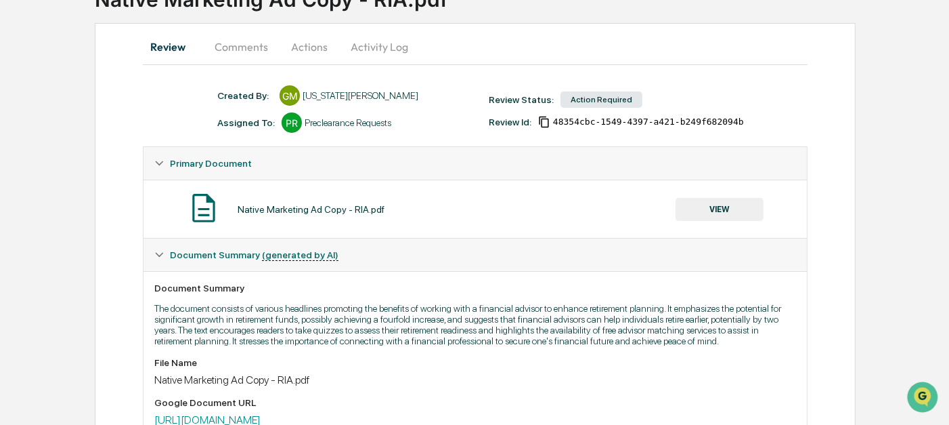
click at [223, 49] on button "Comments" at bounding box center [241, 46] width 75 height 33
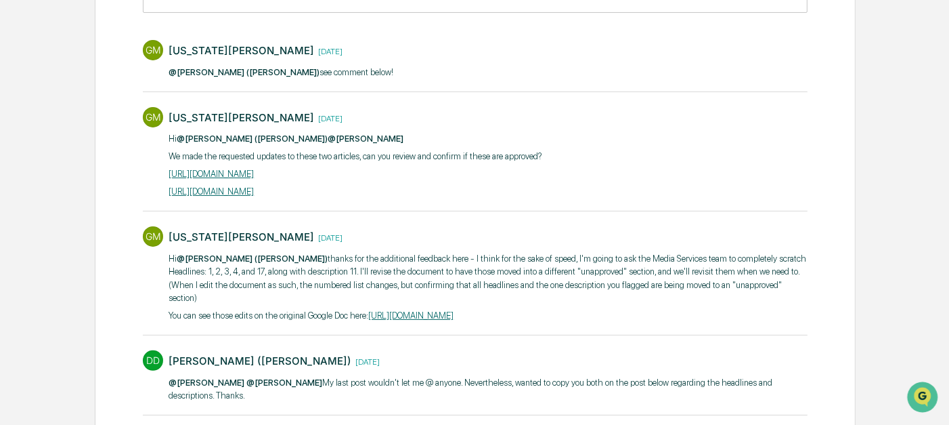
scroll to position [258, 0]
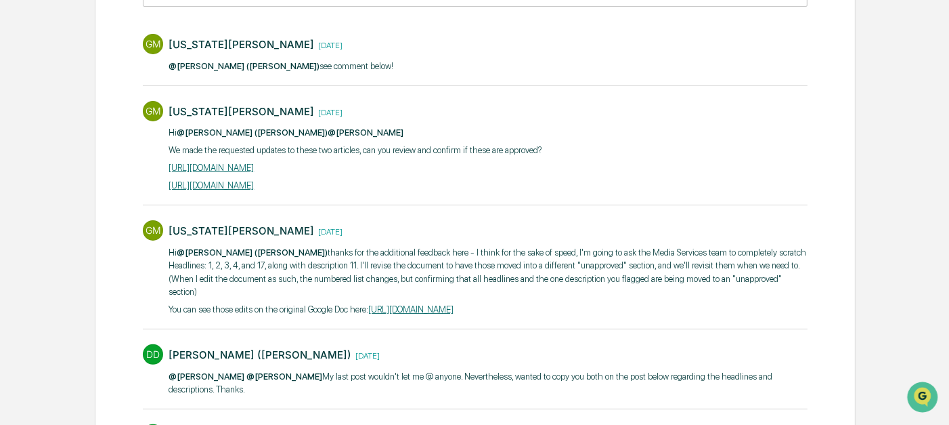
click at [454, 304] on link "[URL][DOMAIN_NAME]" at bounding box center [410, 309] width 85 height 10
